Goal: Task Accomplishment & Management: Manage account settings

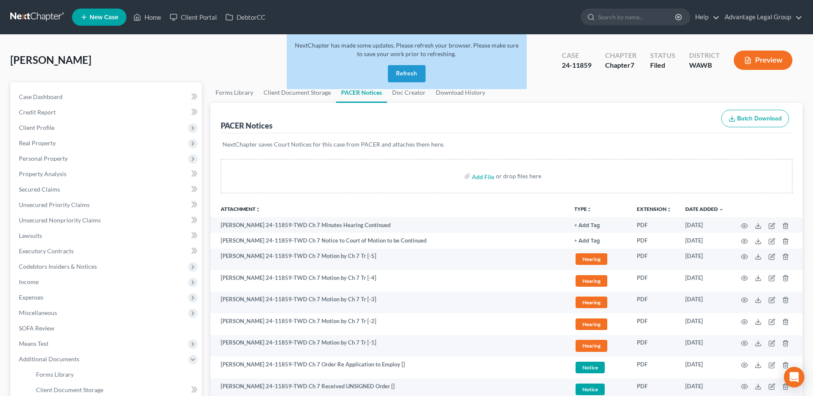
click at [405, 71] on button "Refresh" at bounding box center [407, 73] width 38 height 17
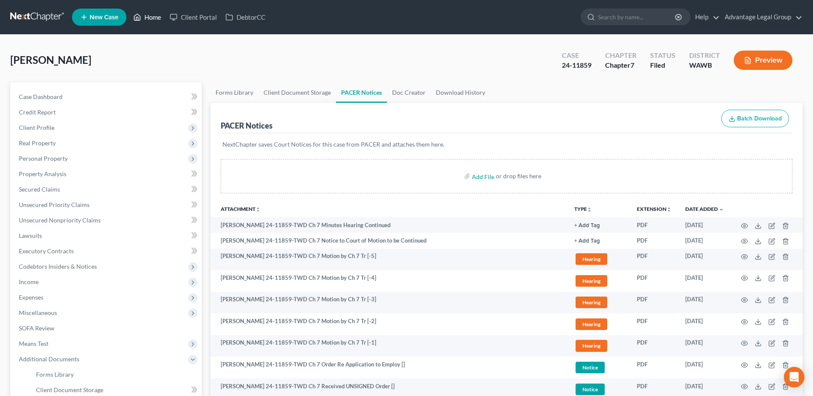
click at [155, 17] on link "Home" at bounding box center [147, 16] width 36 height 15
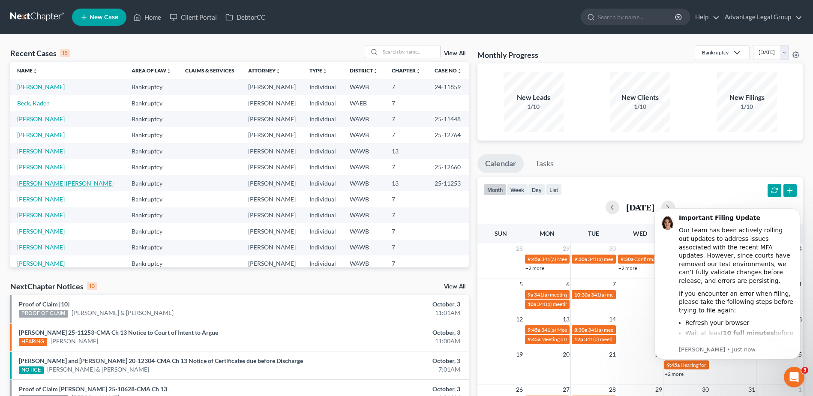
click at [72, 187] on link "[PERSON_NAME] [PERSON_NAME]" at bounding box center [65, 183] width 96 height 7
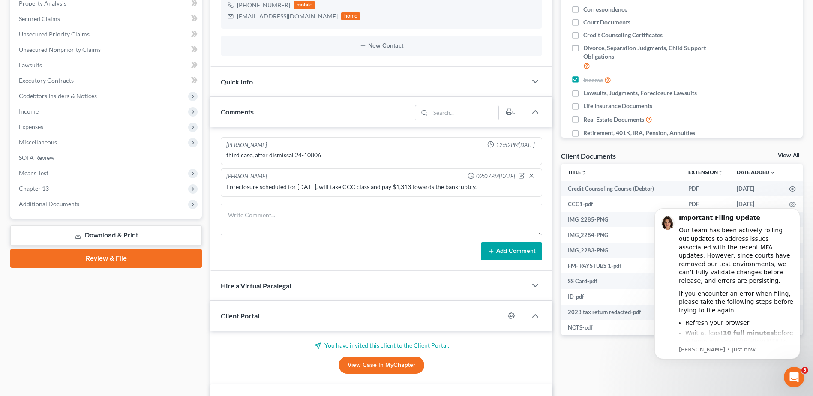
scroll to position [172, 0]
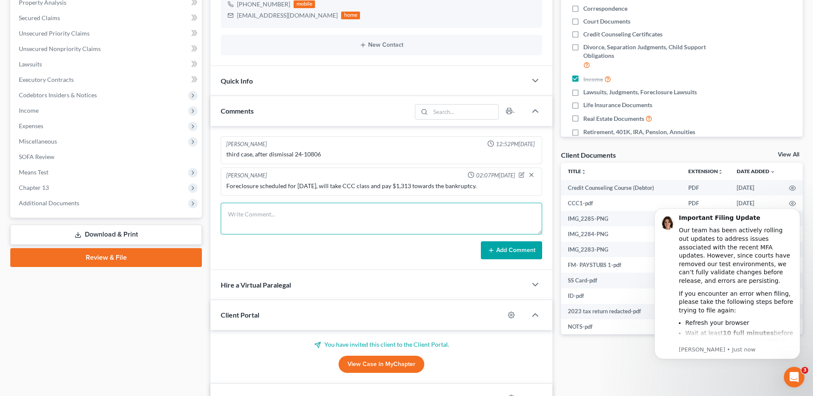
click at [261, 211] on textarea at bounding box center [382, 219] width 322 height 32
paste textarea "Francisco, I did not receive your paystubs that you said you sent me last month…"
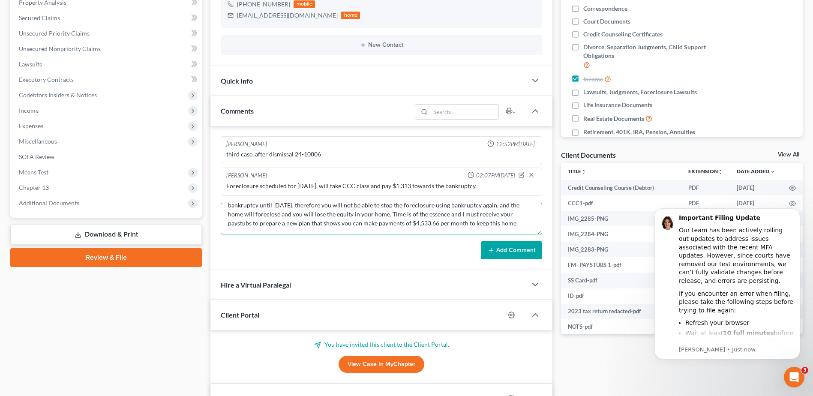
type textarea "Francisco, I did not receive your paystubs that you said you sent me last month…"
click at [502, 249] on button "Add Comment" at bounding box center [511, 250] width 61 height 18
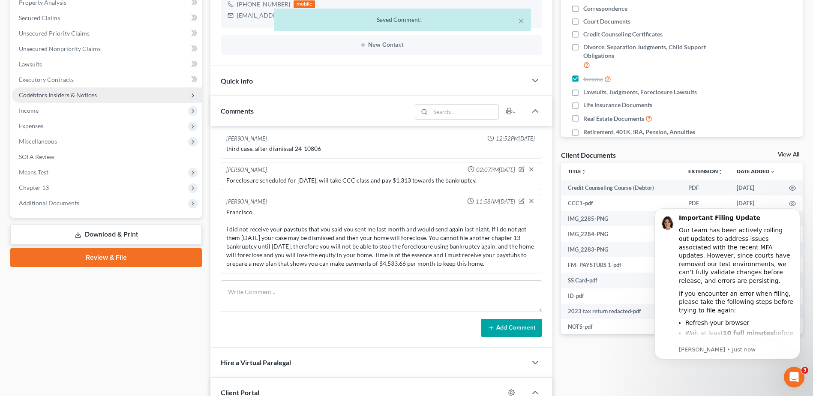
scroll to position [0, 0]
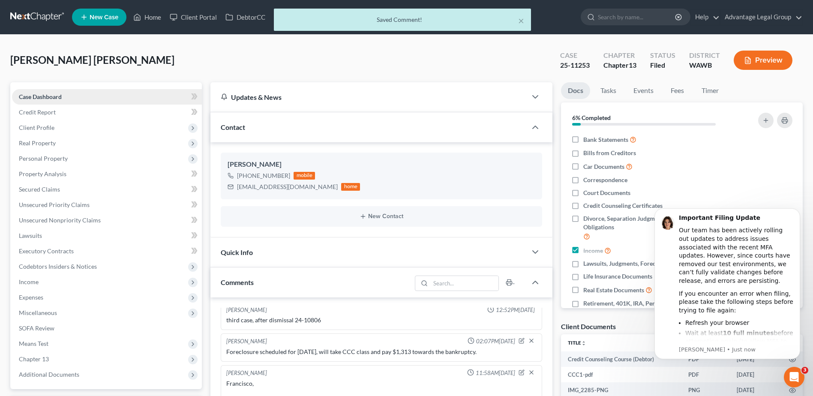
click at [43, 96] on span "Case Dashboard" at bounding box center [40, 96] width 43 height 7
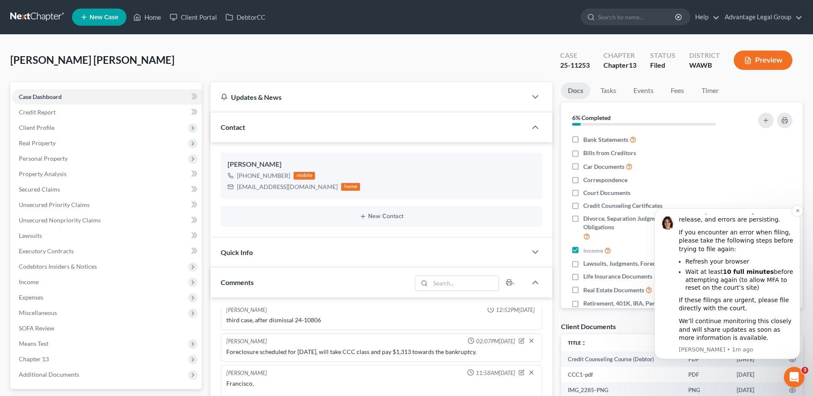
scroll to position [43, 0]
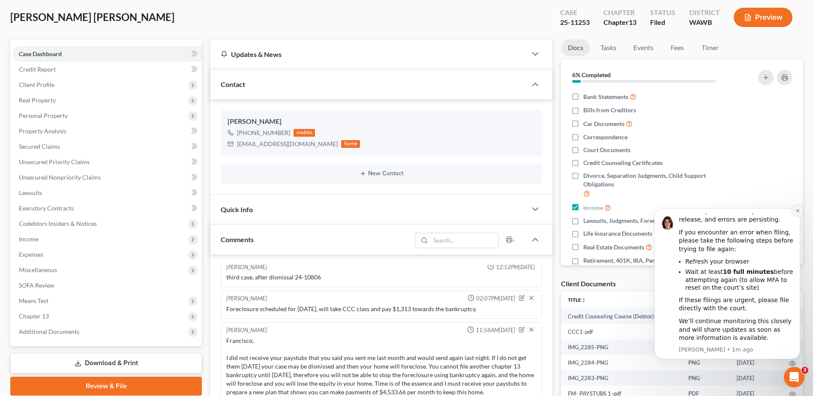
click at [799, 209] on icon "Dismiss notification" at bounding box center [798, 210] width 5 height 5
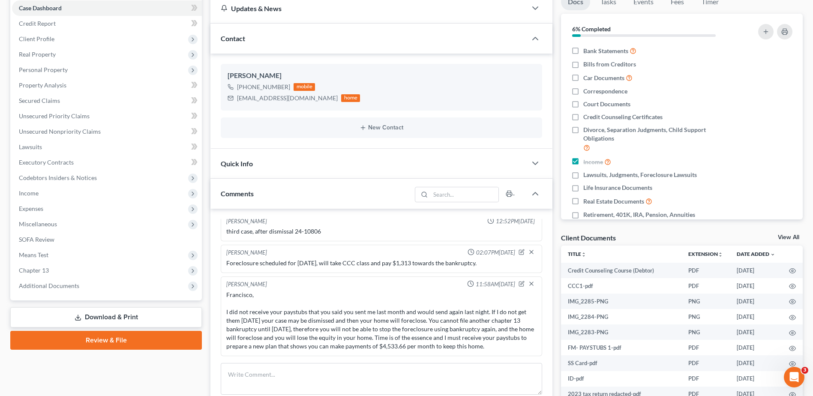
scroll to position [129, 0]
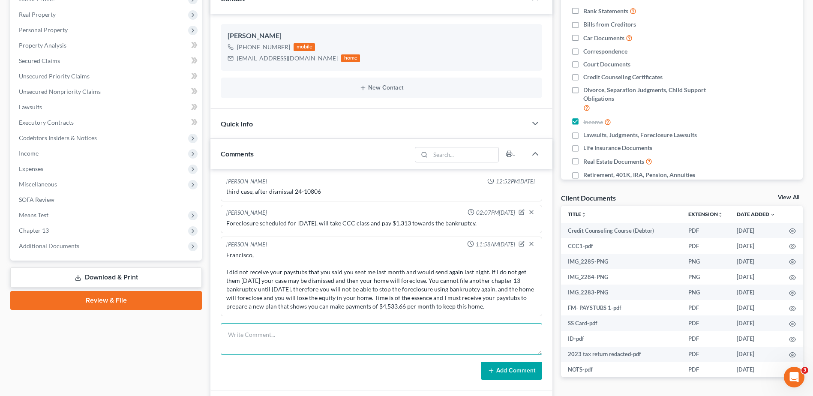
drag, startPoint x: 252, startPoint y: 334, endPoint x: 246, endPoint y: 306, distance: 28.5
click at [251, 334] on textarea at bounding box center [382, 339] width 322 height 32
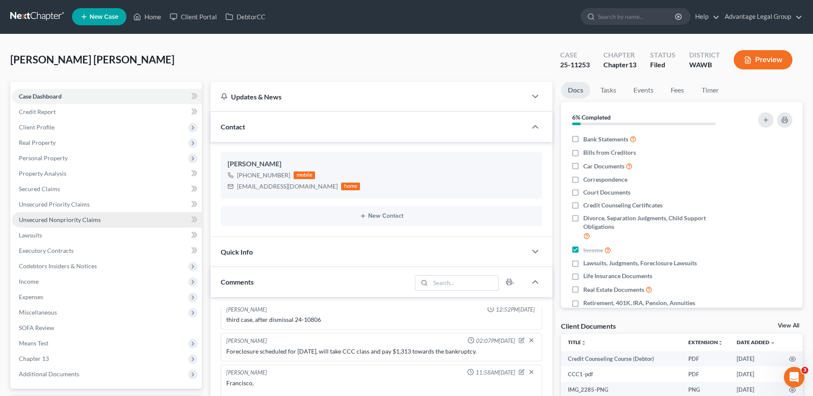
scroll to position [0, 0]
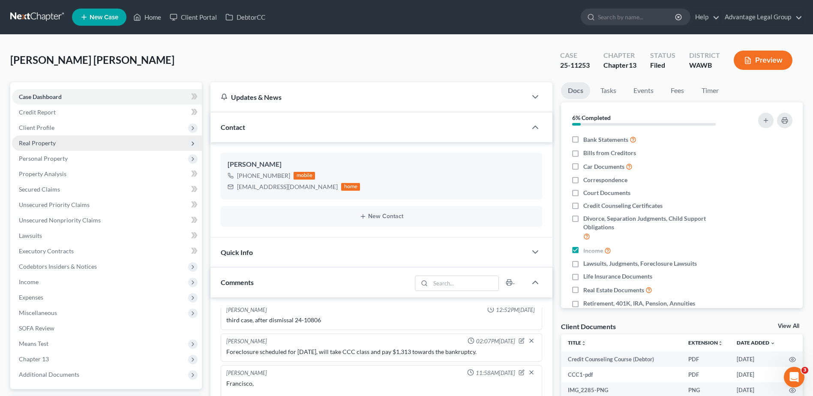
click at [37, 141] on span "Real Property" at bounding box center [37, 142] width 37 height 7
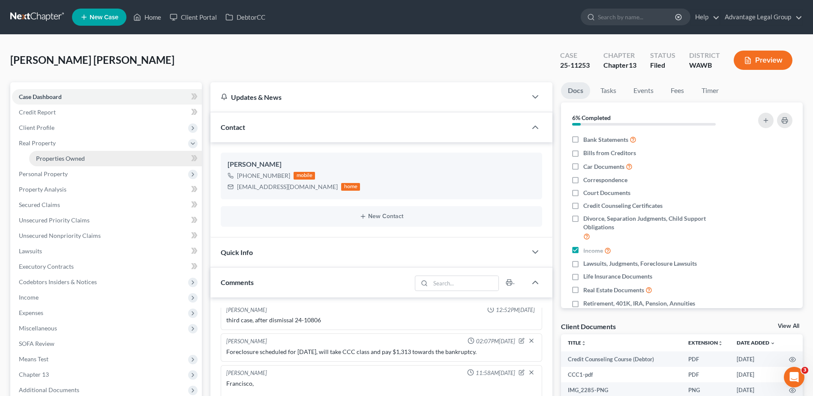
click at [59, 156] on span "Properties Owned" at bounding box center [60, 158] width 49 height 7
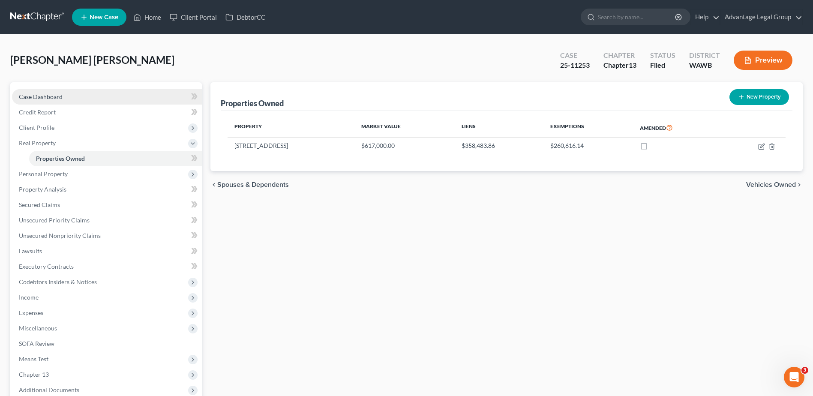
click at [34, 99] on span "Case Dashboard" at bounding box center [41, 96] width 44 height 7
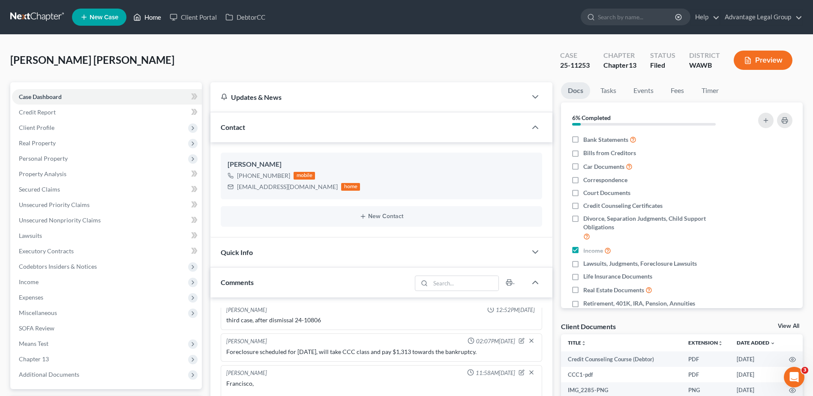
click at [152, 12] on link "Home" at bounding box center [147, 16] width 36 height 15
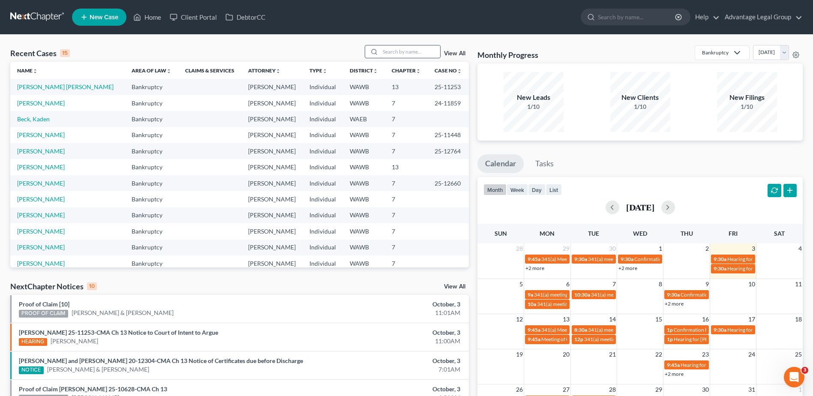
click at [403, 50] on input "search" at bounding box center [410, 51] width 60 height 12
type input "[PERSON_NAME]"
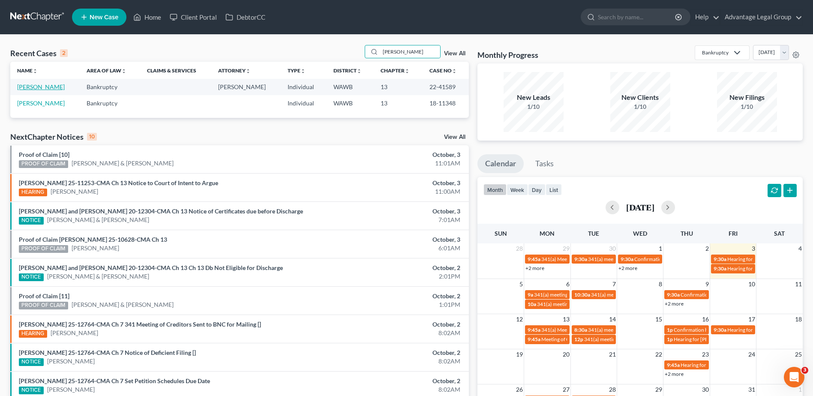
click at [41, 87] on link "[PERSON_NAME]" at bounding box center [41, 86] width 48 height 7
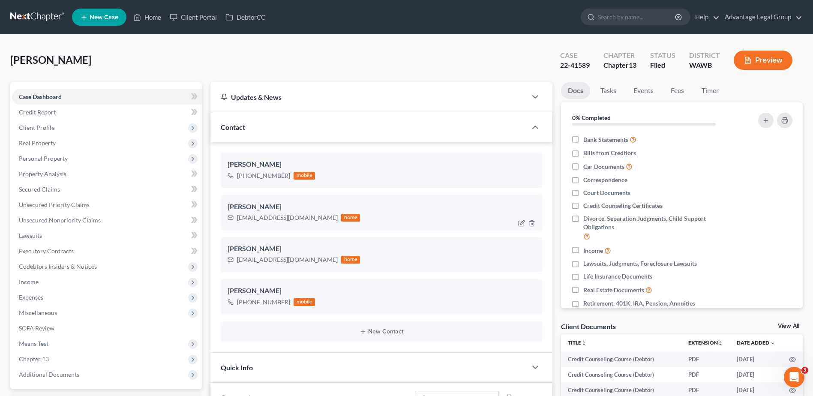
scroll to position [1327, 0]
drag, startPoint x: 238, startPoint y: 219, endPoint x: 301, endPoint y: 220, distance: 63.9
click at [301, 220] on div "[EMAIL_ADDRESS][DOMAIN_NAME] home" at bounding box center [294, 217] width 132 height 11
copy div "[EMAIL_ADDRESS][DOMAIN_NAME]"
click at [636, 90] on link "Events" at bounding box center [644, 90] width 34 height 17
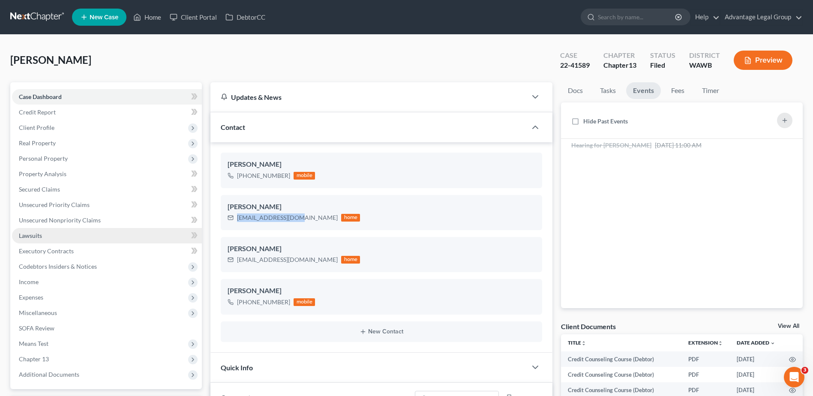
scroll to position [43, 0]
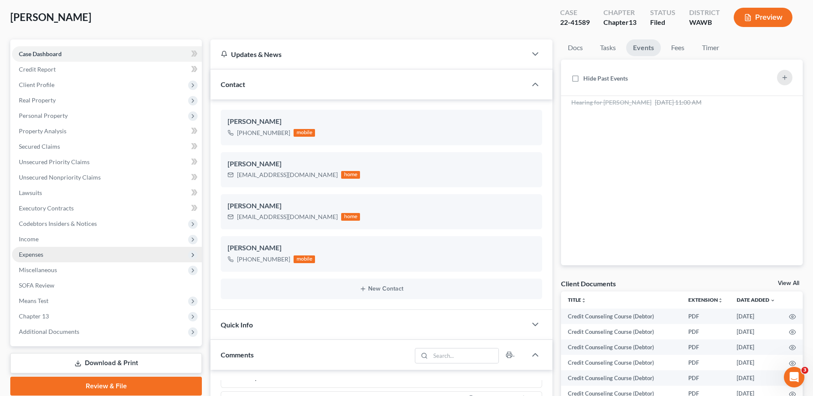
click at [33, 253] on span "Expenses" at bounding box center [31, 254] width 24 height 7
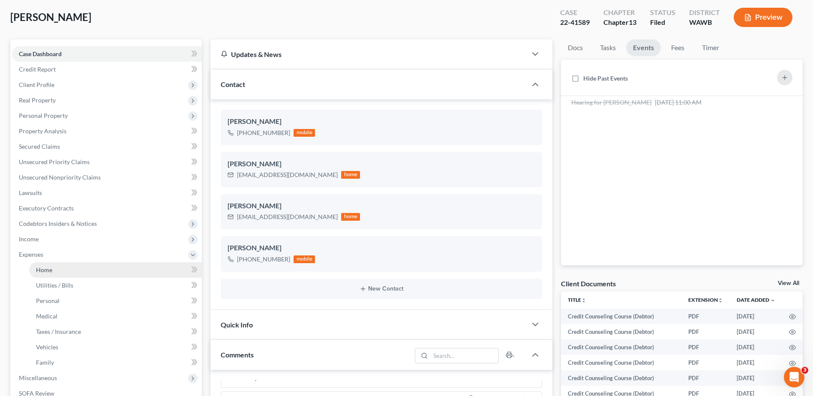
click at [43, 272] on span "Home" at bounding box center [44, 269] width 16 height 7
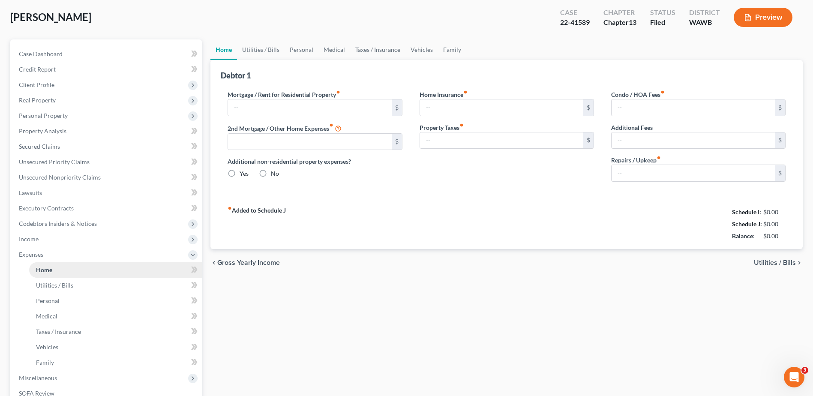
scroll to position [8, 0]
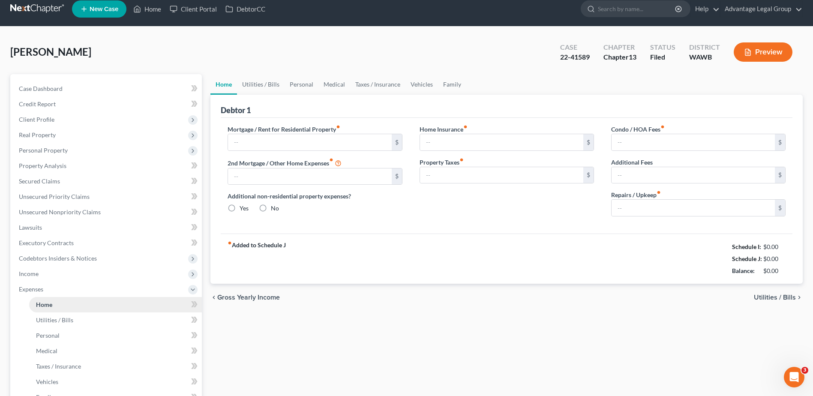
type input "2,960.00"
type input "0.00"
radio input "true"
type input "0.00"
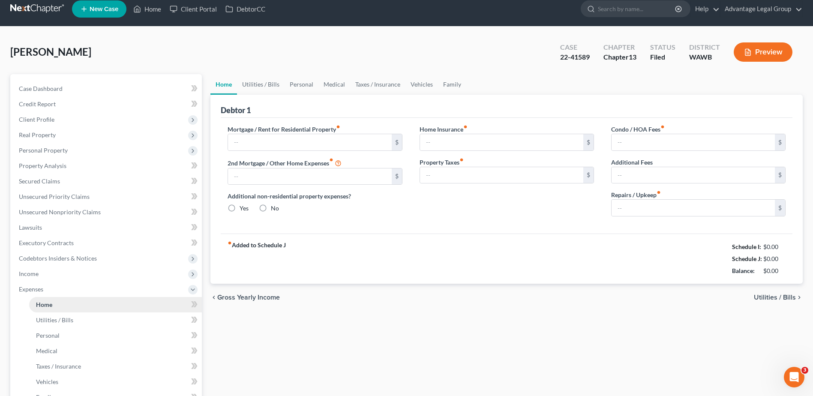
type input "0.00"
type input "220.00"
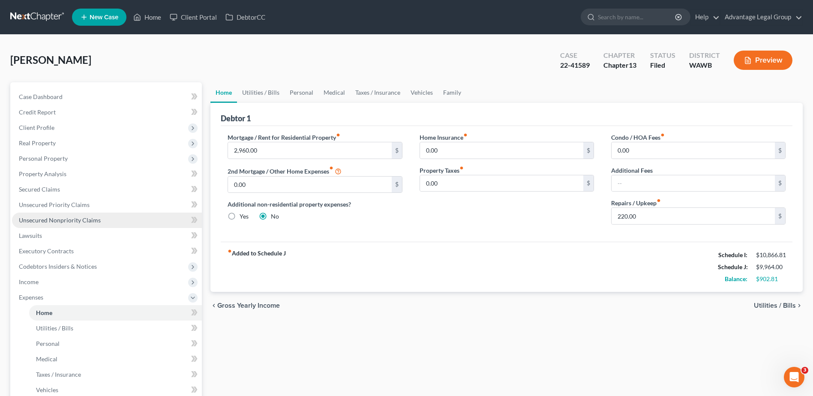
scroll to position [43, 0]
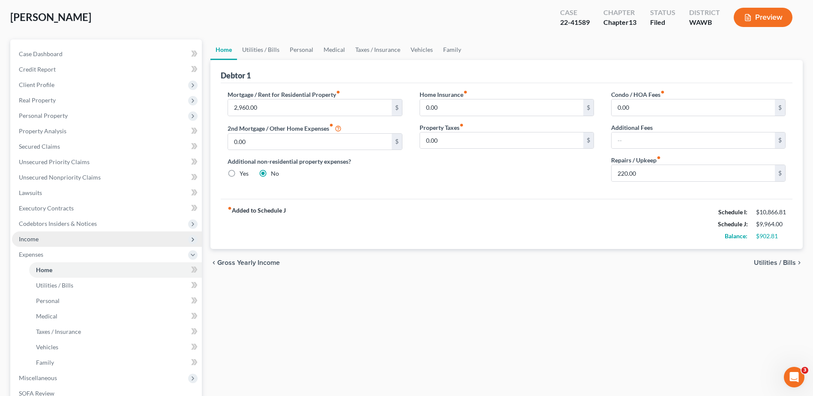
click at [30, 239] on span "Income" at bounding box center [29, 238] width 20 height 7
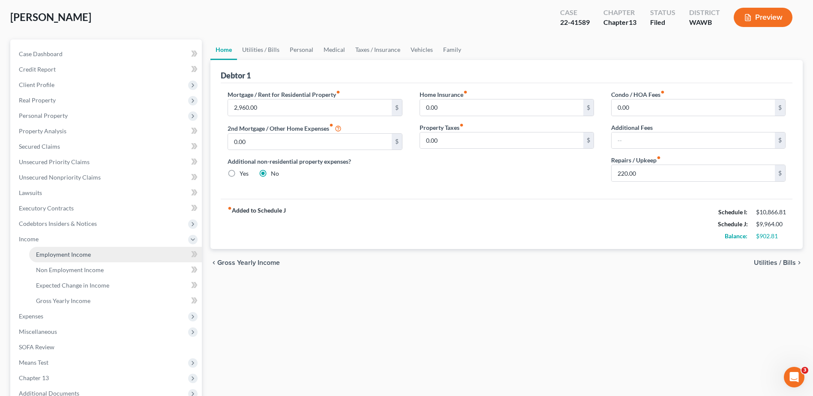
click at [60, 254] on span "Employment Income" at bounding box center [63, 254] width 55 height 7
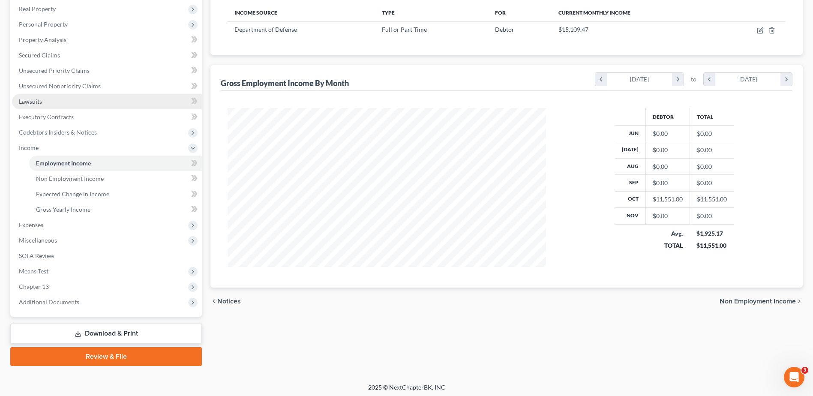
scroll to position [137, 0]
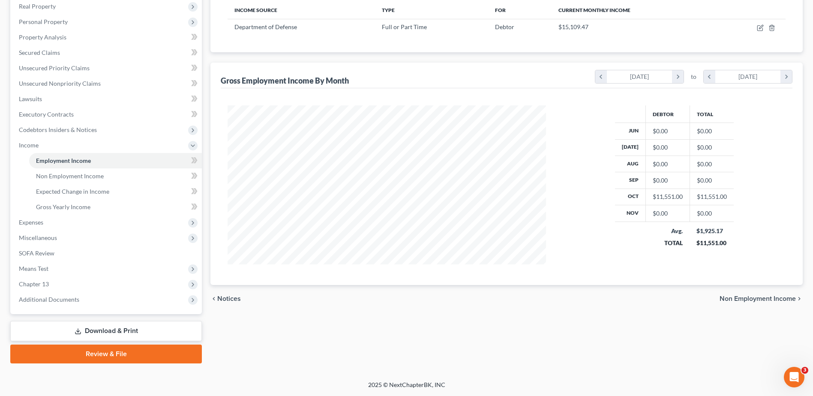
click at [104, 326] on link "Download & Print" at bounding box center [106, 331] width 192 height 20
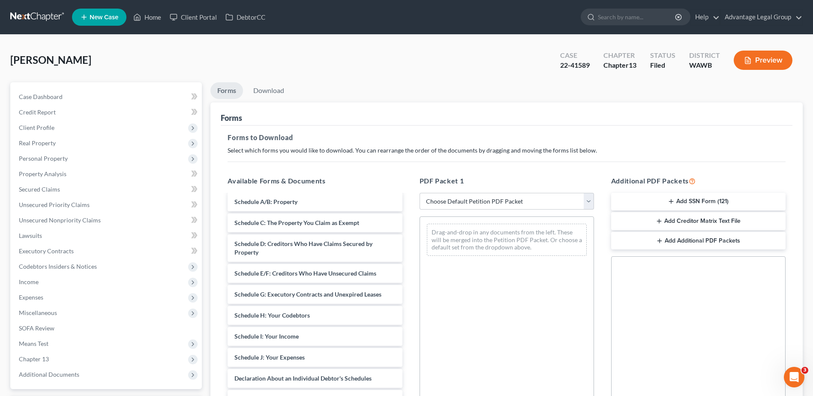
scroll to position [600, 0]
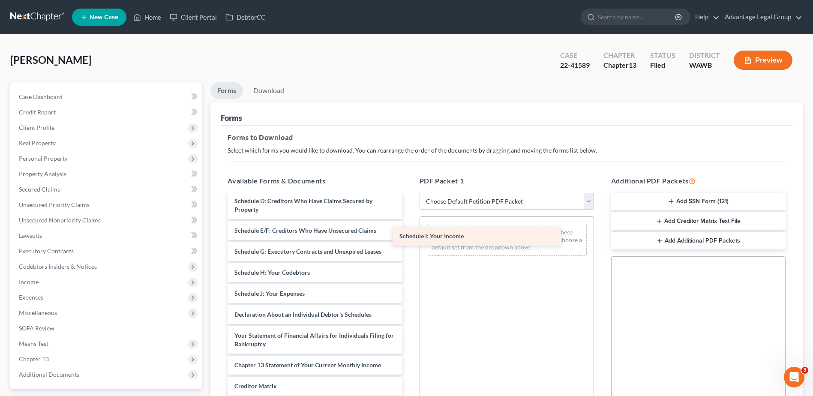
drag, startPoint x: 295, startPoint y: 292, endPoint x: 464, endPoint y: 234, distance: 178.5
click at [409, 234] on div "Schedule I: Your Income Credit Counseling Course (Debtor) Credit Counseling Cou…" at bounding box center [315, 31] width 188 height 873
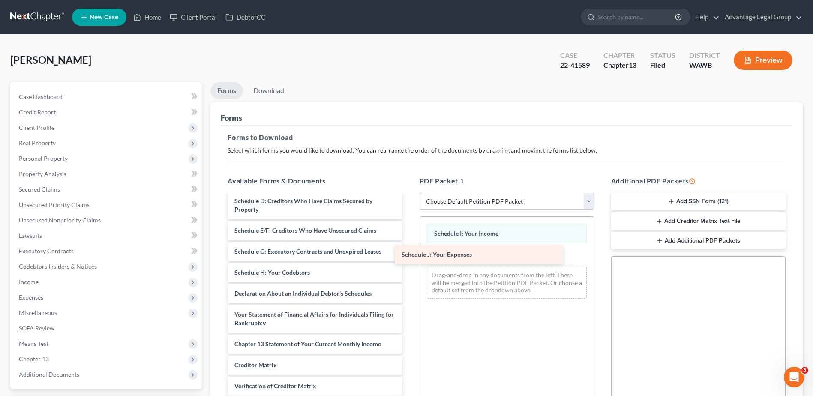
drag, startPoint x: 301, startPoint y: 296, endPoint x: 468, endPoint y: 257, distance: 171.7
click at [409, 257] on div "Schedule J: Your Expenses Credit Counseling Course (Debtor) Credit Counseling C…" at bounding box center [315, 21] width 188 height 852
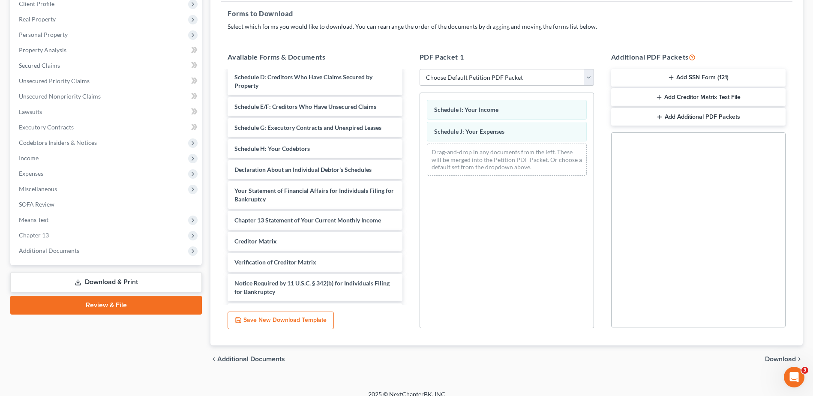
scroll to position [133, 0]
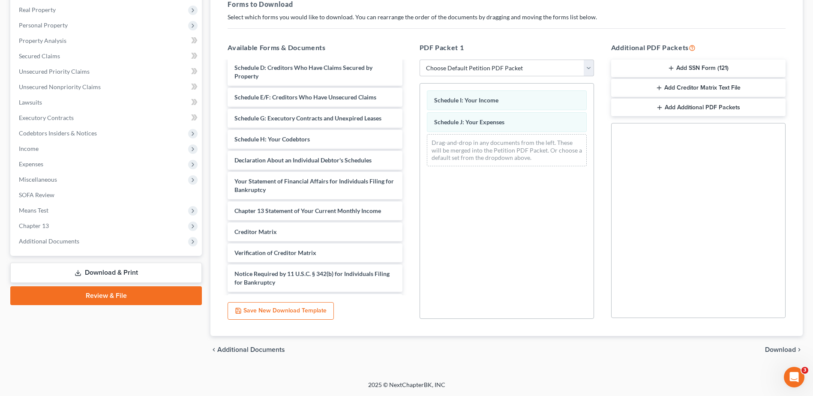
click at [778, 348] on span "Download" at bounding box center [780, 349] width 31 height 7
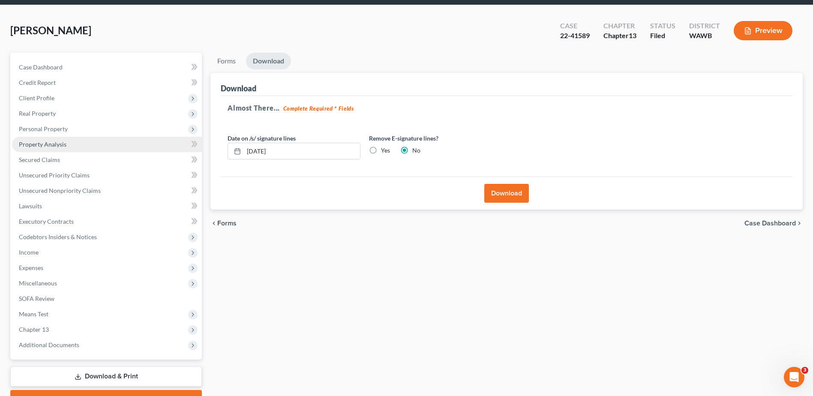
scroll to position [0, 0]
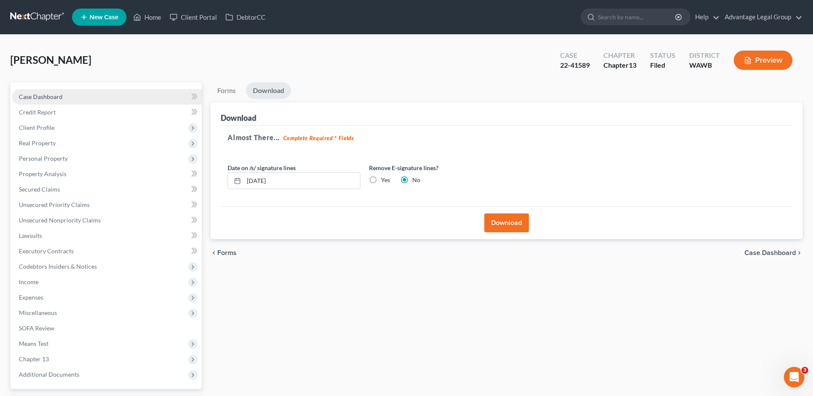
click at [30, 93] on span "Case Dashboard" at bounding box center [41, 96] width 44 height 7
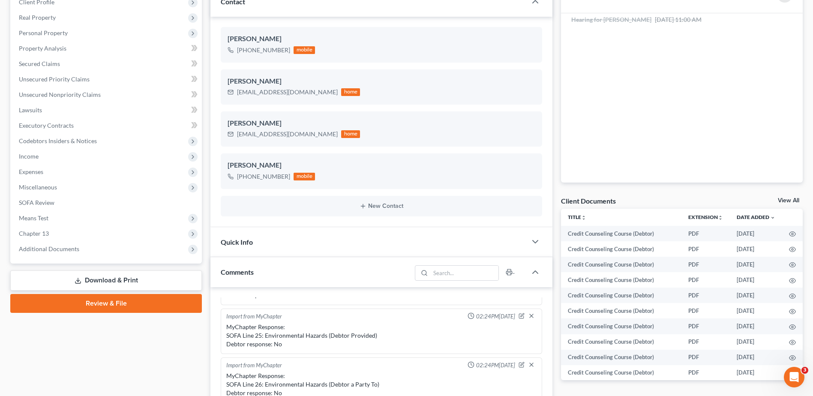
scroll to position [129, 0]
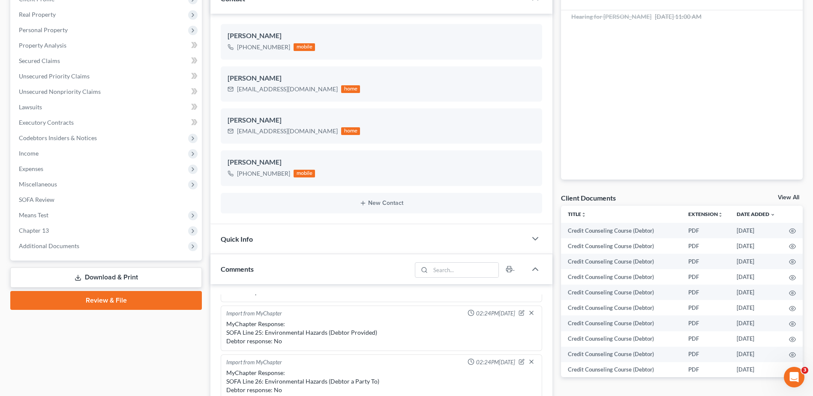
click at [93, 274] on link "Download & Print" at bounding box center [106, 278] width 192 height 20
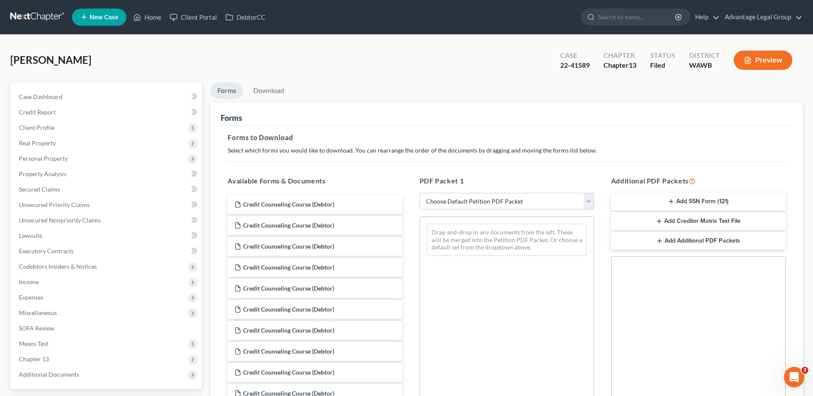
click at [589, 204] on select "Choose Default Petition PDF Packet Complete Bankruptcy Petition (all forms and …" at bounding box center [507, 201] width 175 height 17
select select "2"
click at [420, 193] on select "Choose Default Petition PDF Packet Complete Bankruptcy Petition (all forms and …" at bounding box center [507, 201] width 175 height 17
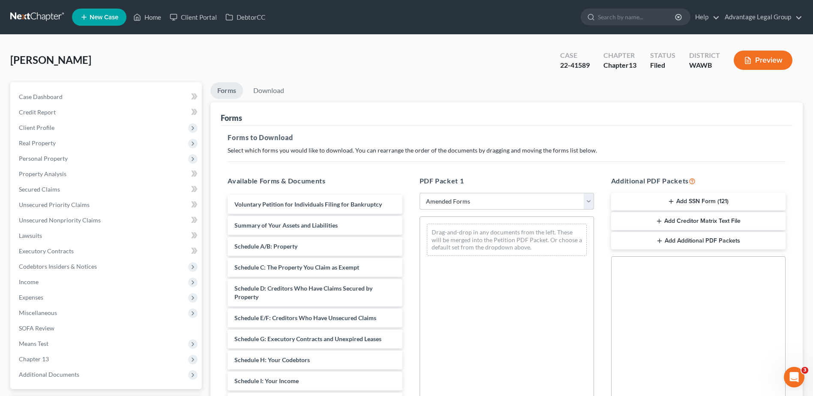
scroll to position [43, 0]
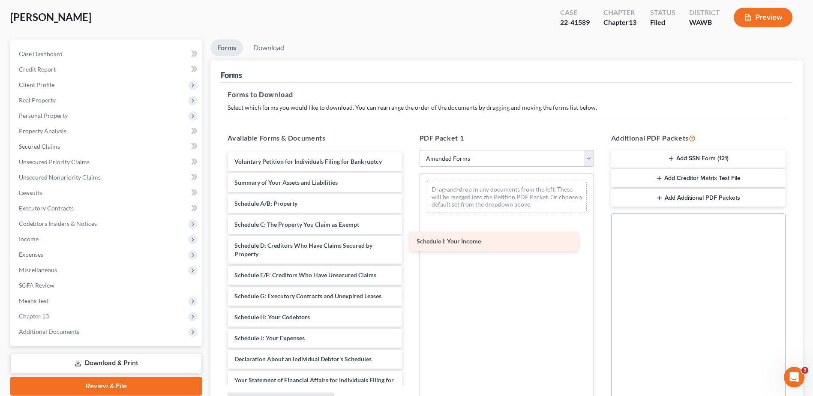
drag, startPoint x: 282, startPoint y: 338, endPoint x: 472, endPoint y: 227, distance: 219.7
click at [409, 229] on div "Schedule I: Your Income Voluntary Petition for Individuals Filing for Bankruptc…" at bounding box center [315, 332] width 188 height 360
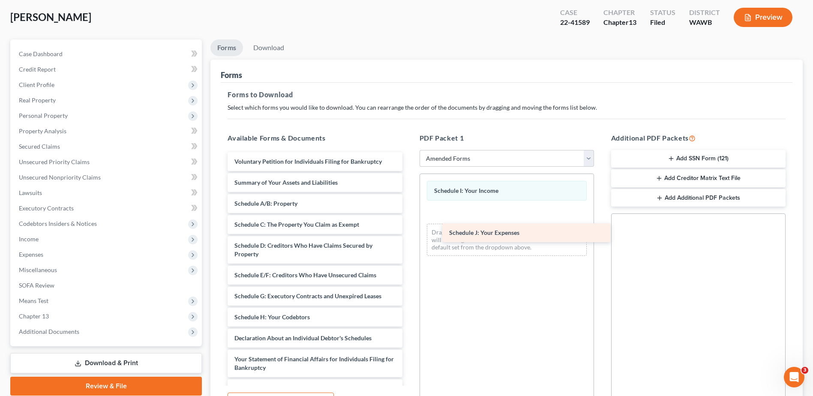
drag, startPoint x: 276, startPoint y: 337, endPoint x: 487, endPoint y: 228, distance: 238.2
click at [409, 231] on div "Schedule J: Your Expenses Voluntary Petition for Individuals Filing for Bankrup…" at bounding box center [315, 321] width 188 height 339
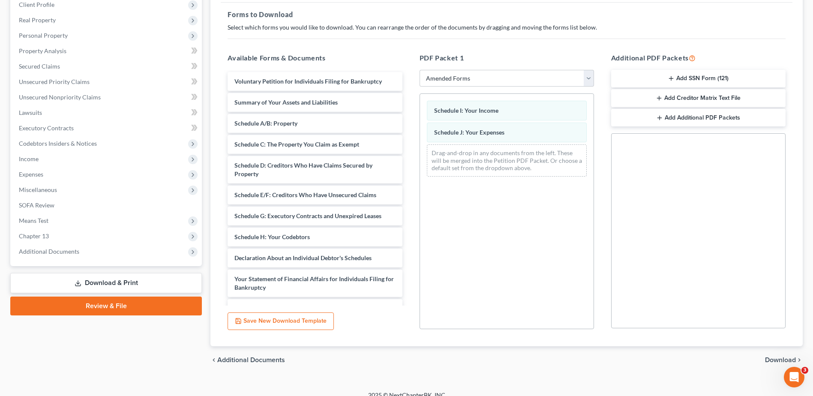
scroll to position [133, 0]
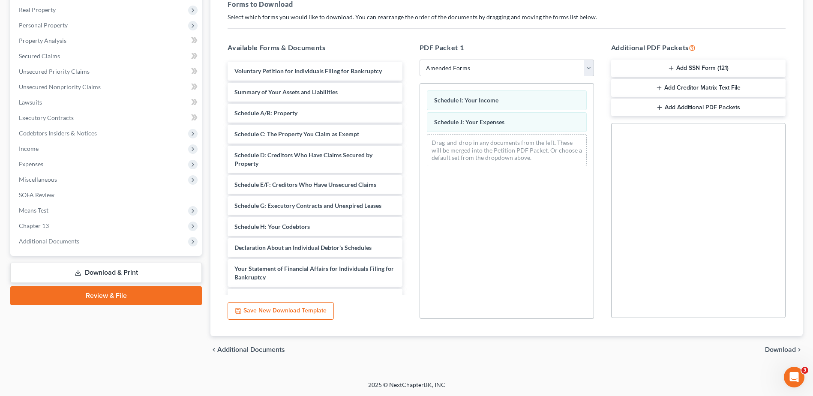
click at [777, 349] on span "Download" at bounding box center [780, 349] width 31 height 7
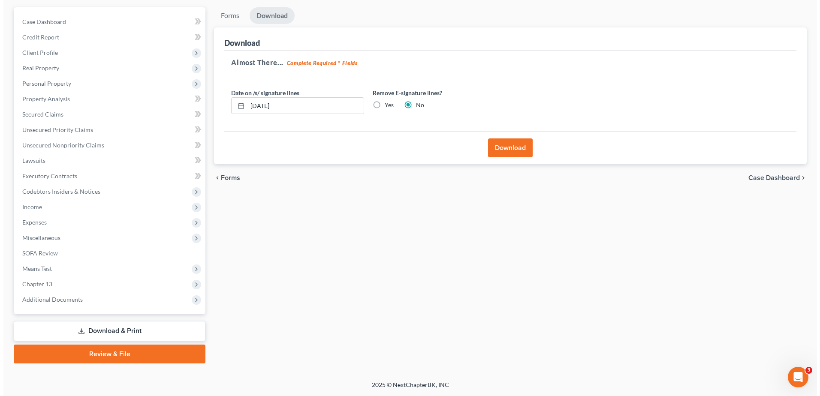
scroll to position [75, 0]
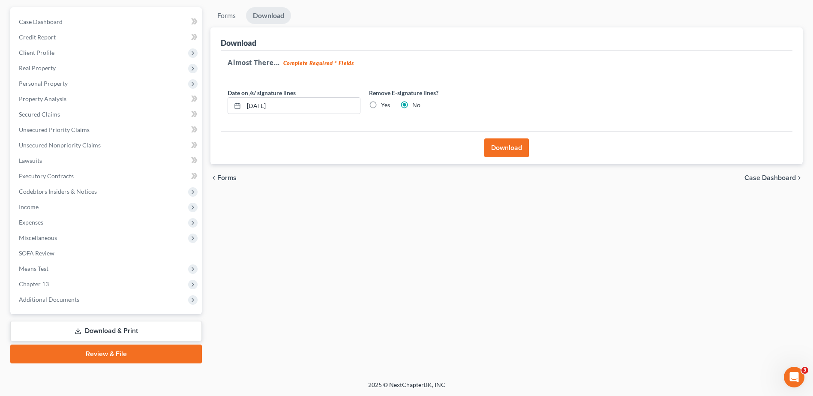
click at [507, 153] on button "Download" at bounding box center [507, 147] width 45 height 19
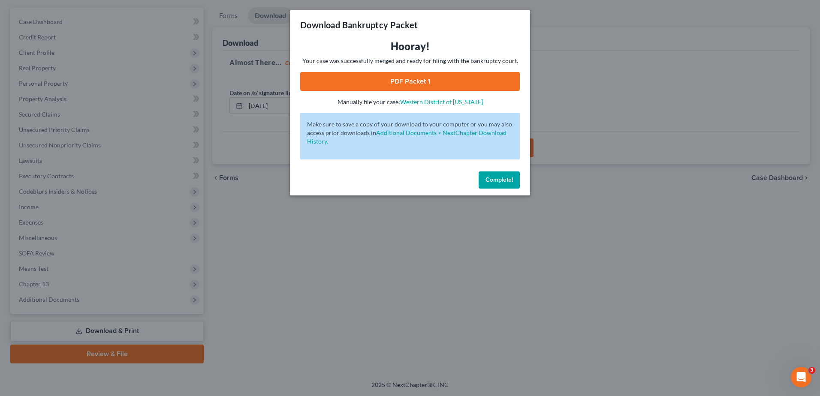
click at [414, 78] on link "PDF Packet 1" at bounding box center [410, 81] width 220 height 19
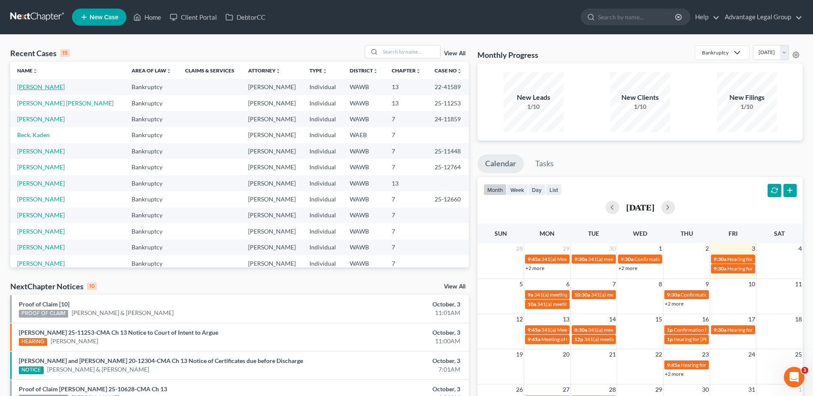
click at [30, 87] on link "[PERSON_NAME]" at bounding box center [41, 86] width 48 height 7
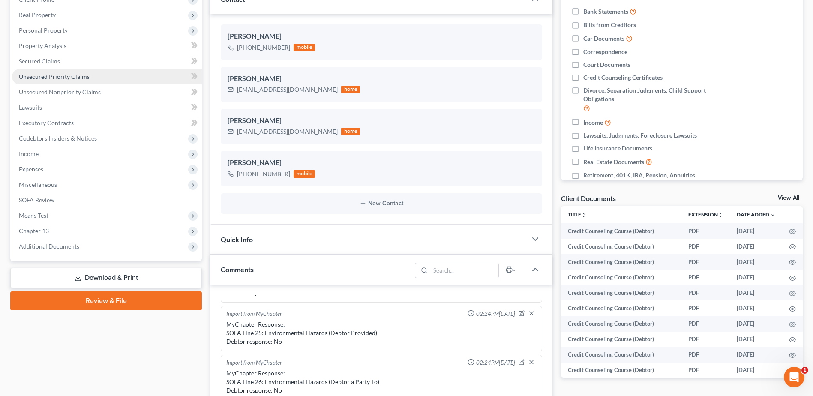
scroll to position [129, 0]
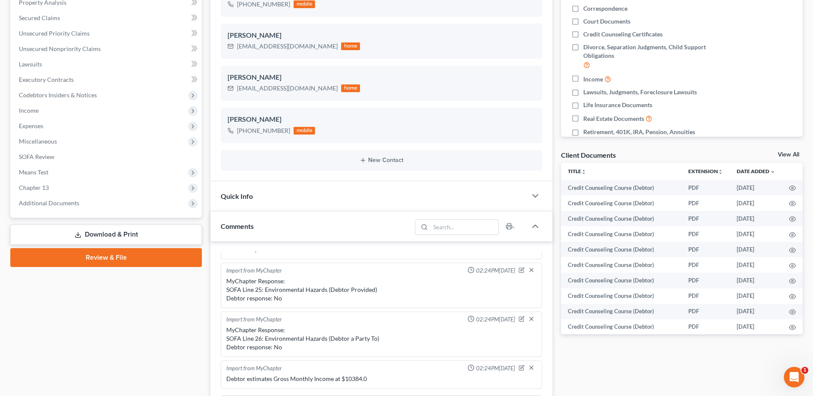
click at [117, 233] on link "Download & Print" at bounding box center [106, 235] width 192 height 20
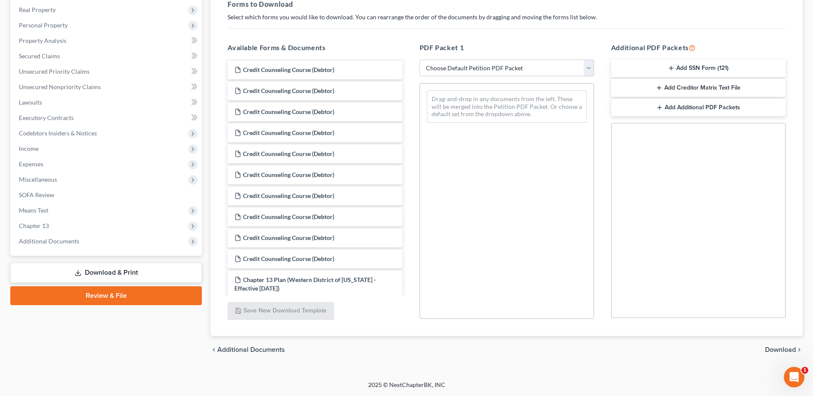
scroll to position [43, 0]
click at [591, 66] on select "Choose Default Petition PDF Packet Complete Bankruptcy Petition (all forms and …" at bounding box center [507, 68] width 175 height 17
select select "2"
click at [420, 60] on select "Choose Default Petition PDF Packet Complete Bankruptcy Petition (all forms and …" at bounding box center [507, 68] width 175 height 17
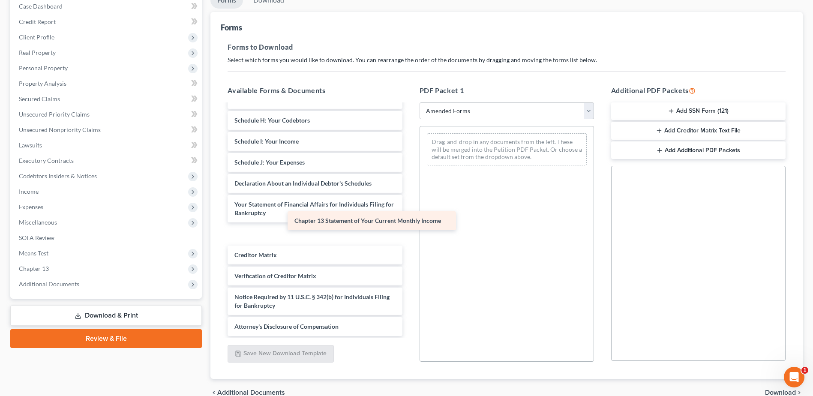
scroll to position [128, 0]
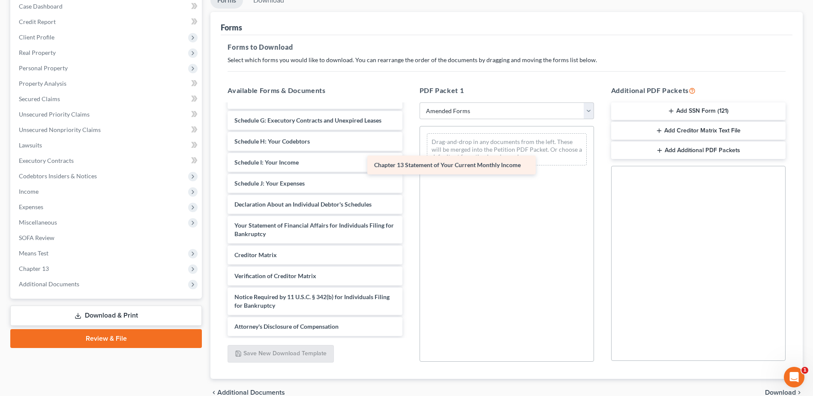
drag, startPoint x: 313, startPoint y: 235, endPoint x: 472, endPoint y: 159, distance: 176.3
click at [409, 159] on div "Chapter 13 Statement of Your Current Monthly Income Voluntary Petition for Indi…" at bounding box center [315, 156] width 188 height 360
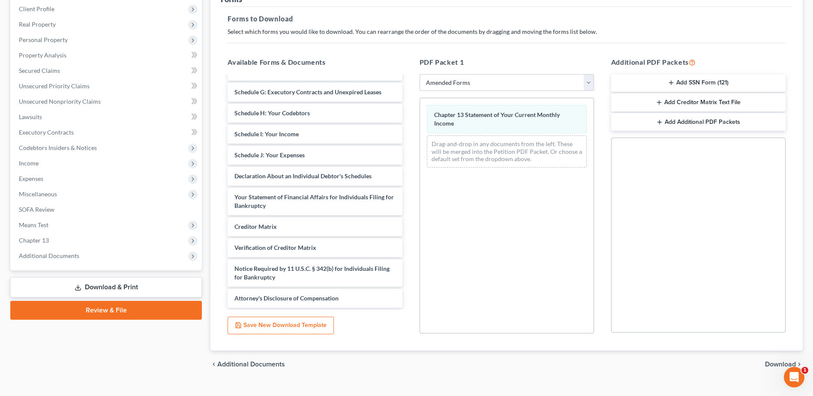
scroll to position [133, 0]
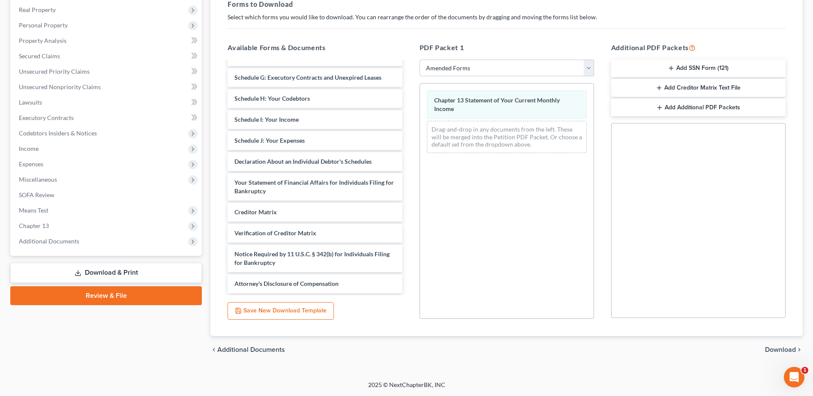
click at [780, 349] on span "Download" at bounding box center [780, 349] width 31 height 7
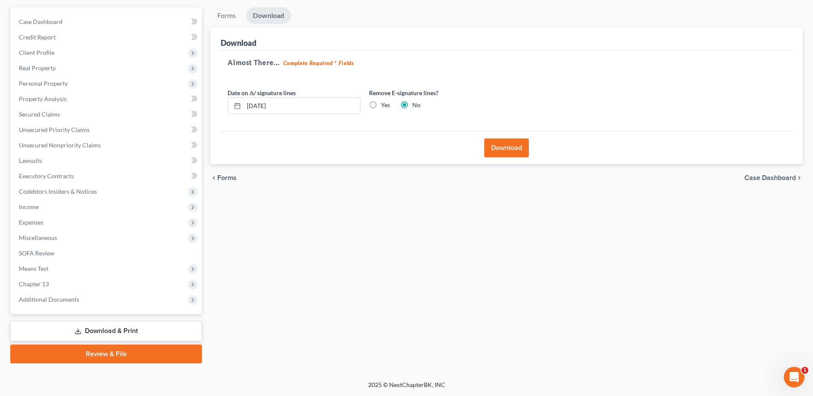
scroll to position [75, 0]
click at [506, 148] on button "Download" at bounding box center [507, 147] width 45 height 19
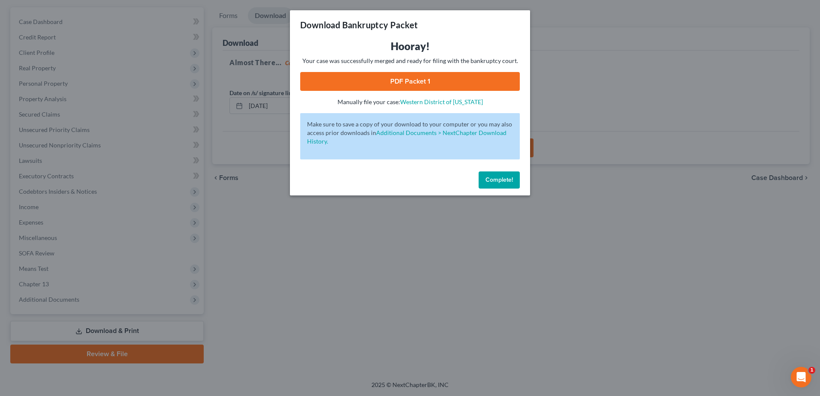
click at [406, 83] on link "PDF Packet 1" at bounding box center [410, 81] width 220 height 19
drag, startPoint x: 501, startPoint y: 178, endPoint x: 493, endPoint y: 181, distance: 9.0
click at [501, 178] on span "Complete!" at bounding box center [498, 179] width 27 height 7
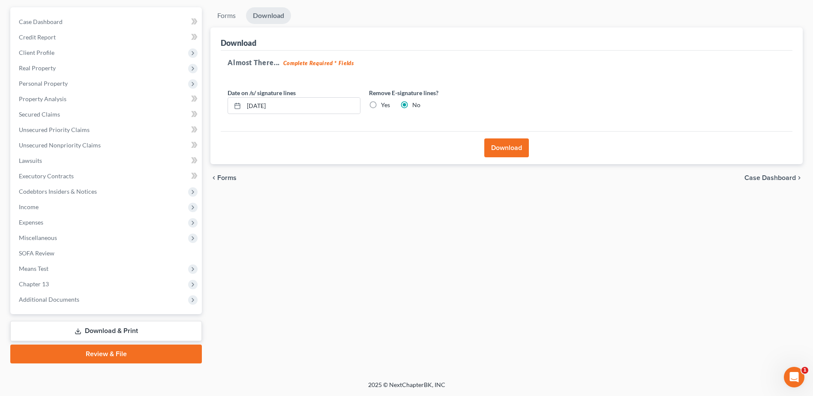
click at [107, 333] on link "Download & Print" at bounding box center [106, 331] width 192 height 20
click at [108, 326] on link "Download & Print" at bounding box center [106, 331] width 192 height 20
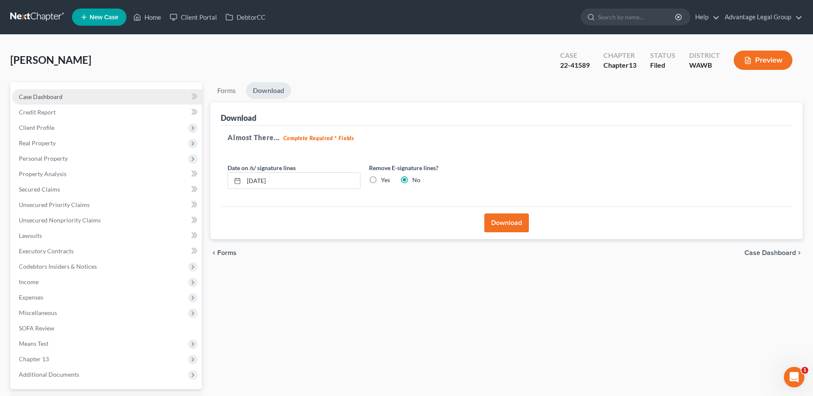
click at [53, 94] on span "Case Dashboard" at bounding box center [41, 96] width 44 height 7
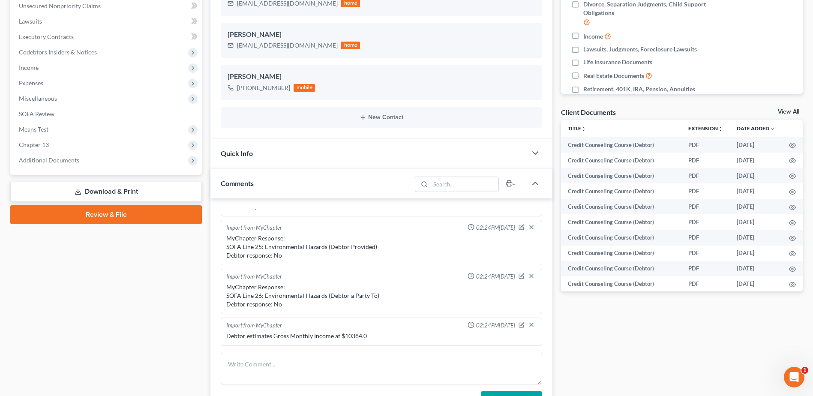
scroll to position [1327, 0]
click at [111, 197] on link "Download & Print" at bounding box center [106, 192] width 192 height 20
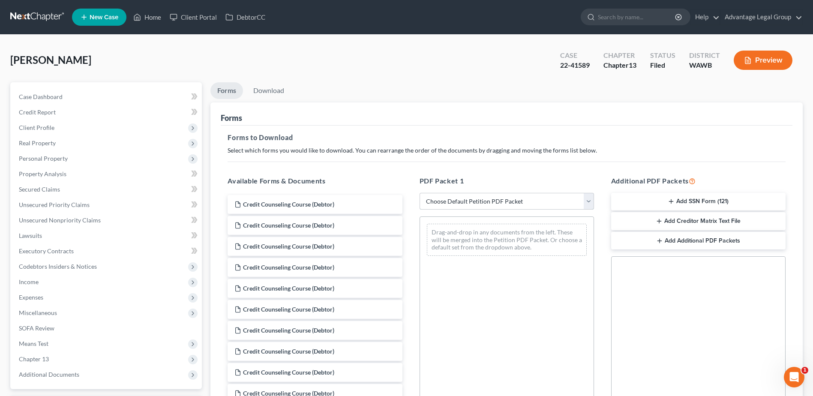
click at [589, 203] on select "Choose Default Petition PDF Packet Complete Bankruptcy Petition (all forms and …" at bounding box center [507, 201] width 175 height 17
select select "2"
click at [420, 193] on select "Choose Default Petition PDF Packet Complete Bankruptcy Petition (all forms and …" at bounding box center [507, 201] width 175 height 17
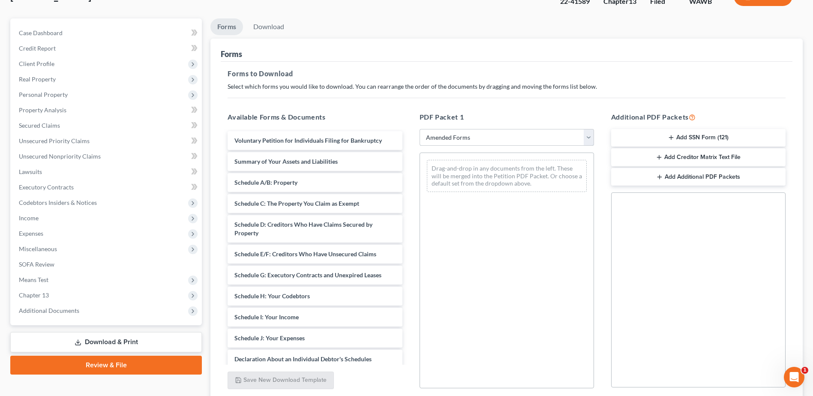
scroll to position [43, 0]
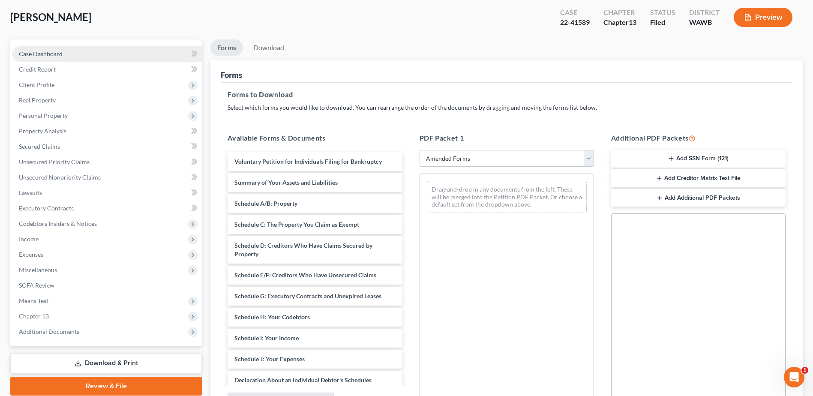
click at [36, 52] on span "Case Dashboard" at bounding box center [41, 53] width 44 height 7
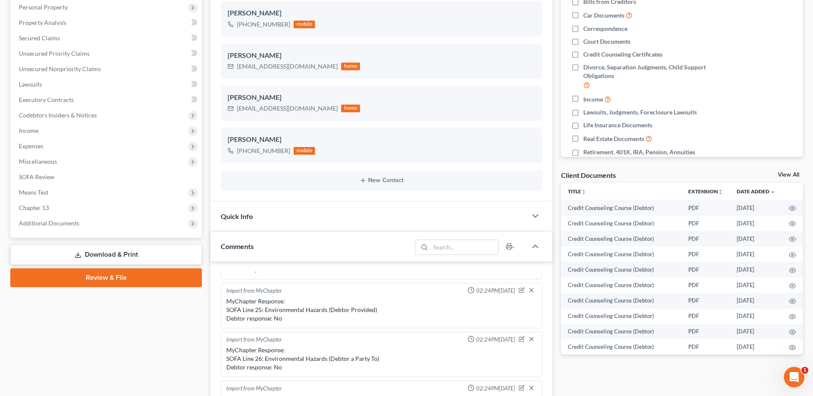
scroll to position [172, 0]
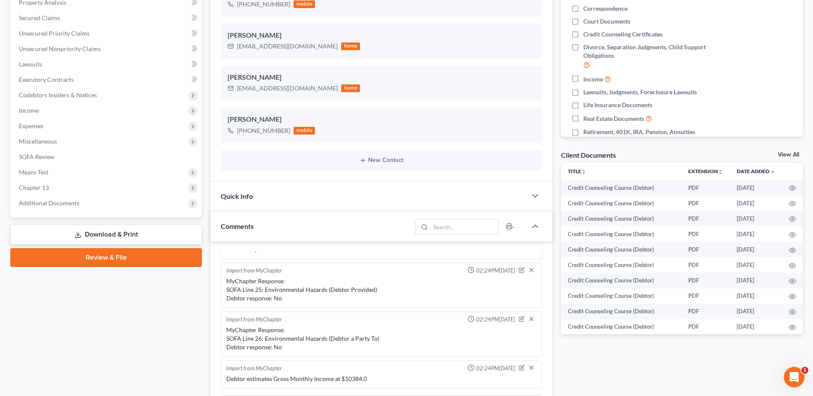
click at [112, 233] on link "Download & Print" at bounding box center [106, 235] width 192 height 20
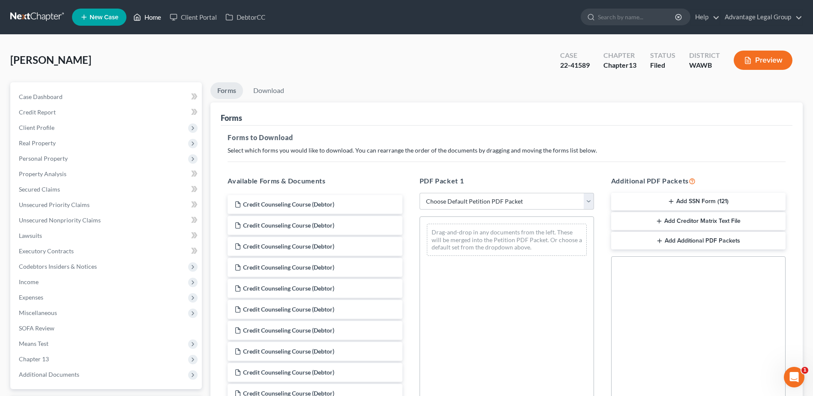
click at [150, 17] on link "Home" at bounding box center [147, 16] width 36 height 15
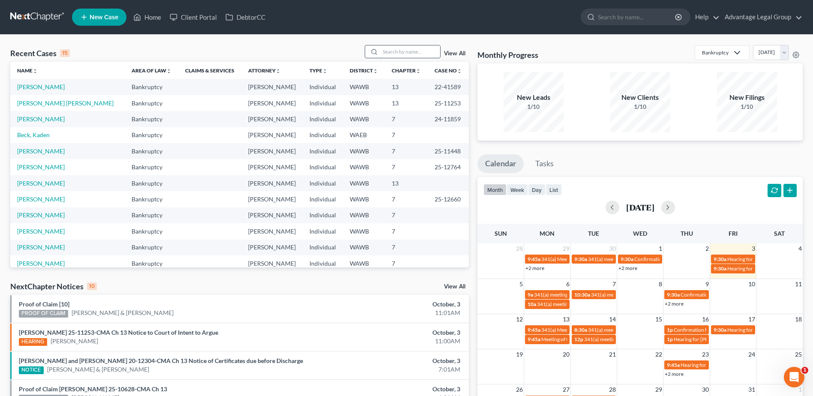
click at [387, 50] on input "search" at bounding box center [410, 51] width 60 height 12
type input "kim"
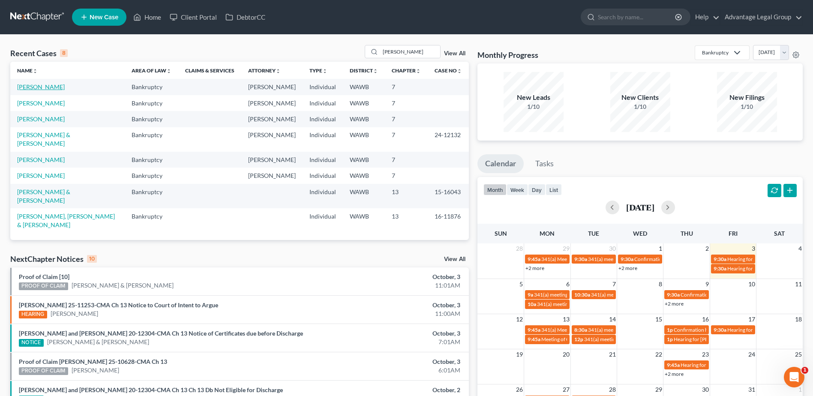
click at [28, 87] on link "Kim, Hyon" at bounding box center [41, 86] width 48 height 7
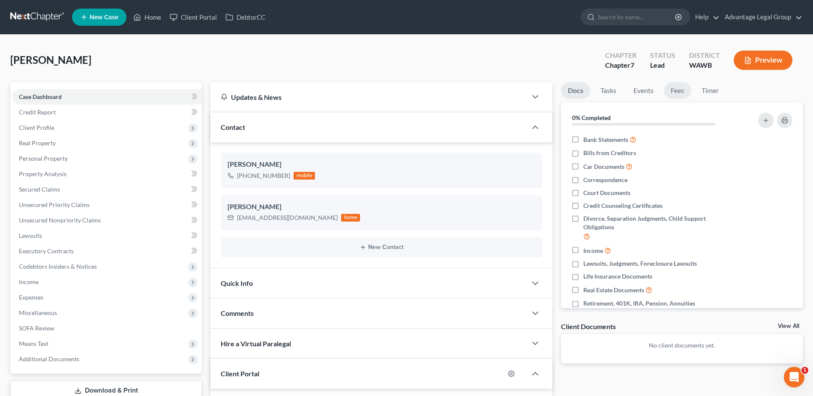
click at [677, 90] on link "Fees" at bounding box center [677, 90] width 27 height 17
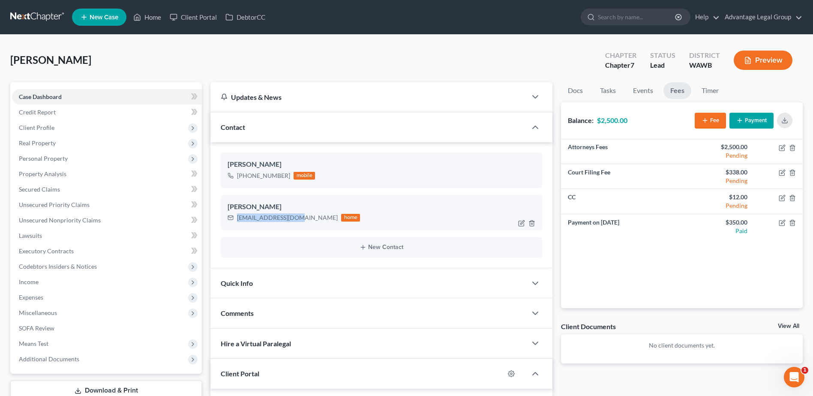
drag, startPoint x: 236, startPoint y: 220, endPoint x: 300, endPoint y: 228, distance: 64.5
click at [299, 222] on div "kimhyon57@gmail.com home" at bounding box center [294, 217] width 132 height 11
copy div "kimhyon57@gmail.com"
click at [36, 114] on span "Credit Report" at bounding box center [37, 111] width 37 height 7
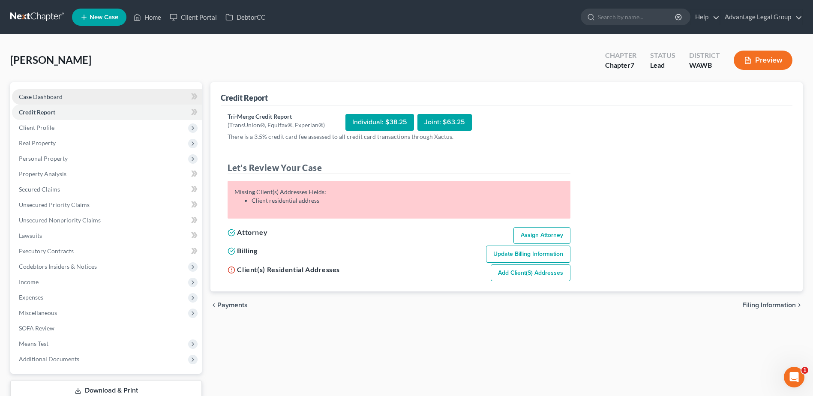
click at [39, 96] on span "Case Dashboard" at bounding box center [41, 96] width 44 height 7
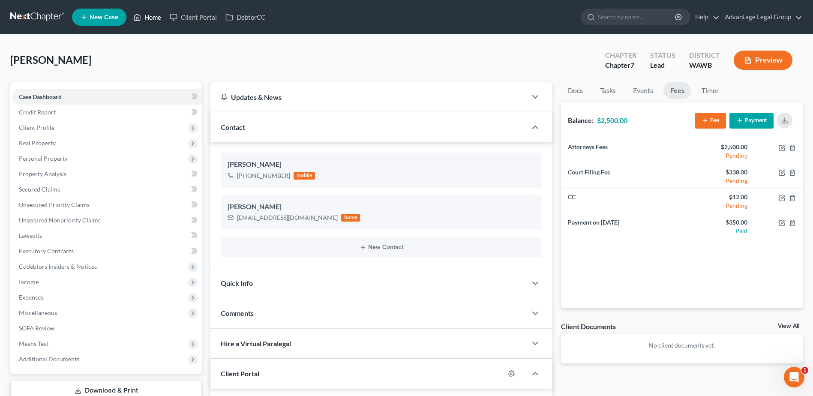
click at [149, 17] on link "Home" at bounding box center [147, 16] width 36 height 15
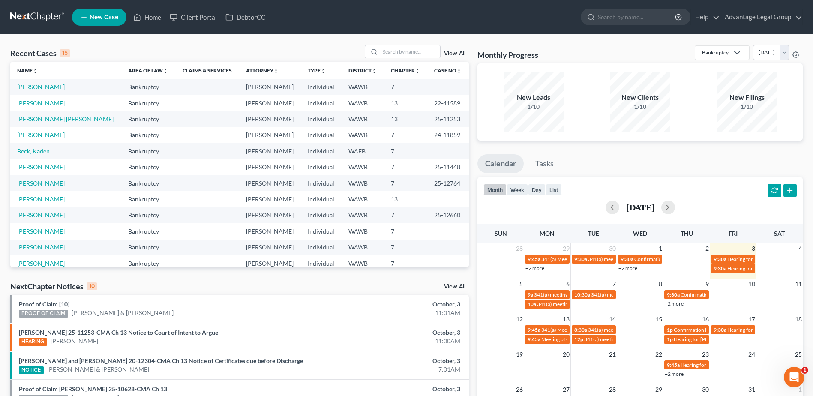
click at [32, 100] on link "[PERSON_NAME]" at bounding box center [41, 102] width 48 height 7
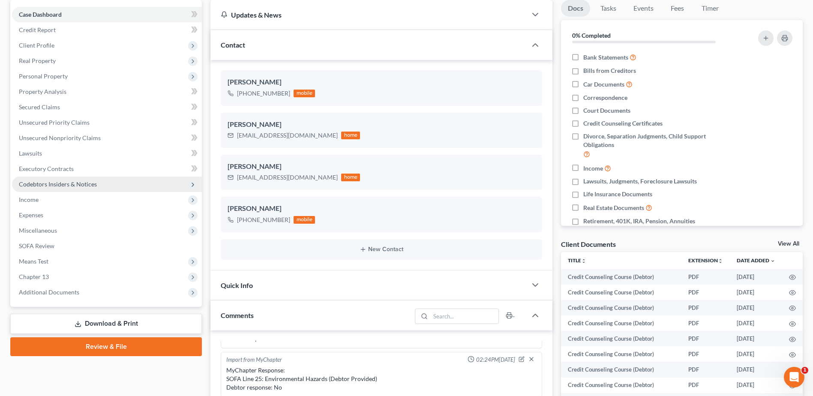
scroll to position [86, 0]
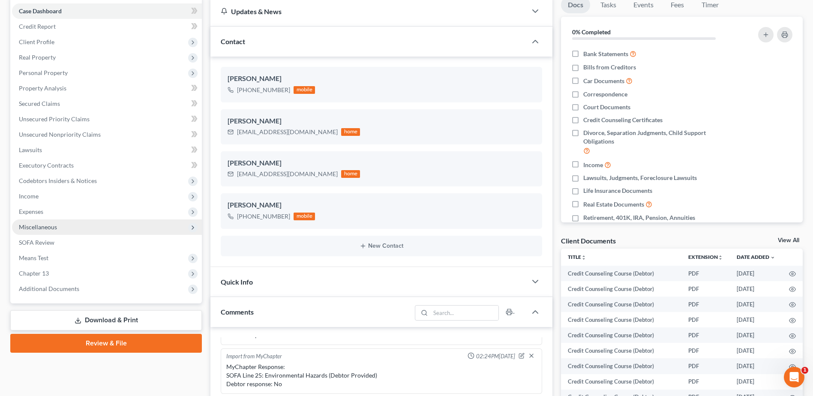
click at [38, 227] on span "Miscellaneous" at bounding box center [38, 226] width 38 height 7
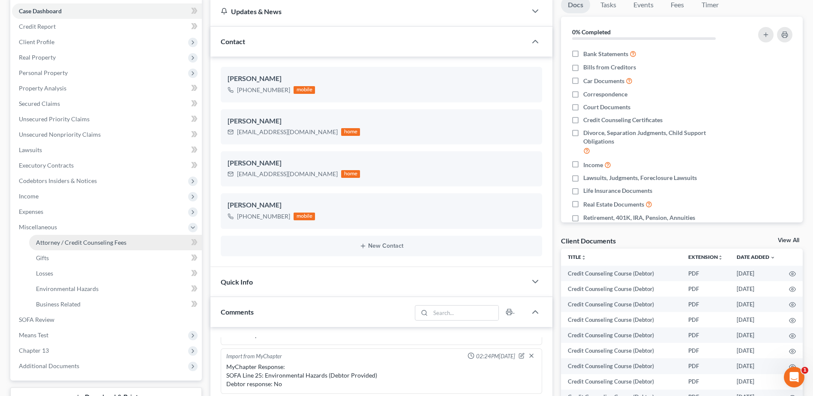
click at [55, 241] on span "Attorney / Credit Counseling Fees" at bounding box center [81, 242] width 90 height 7
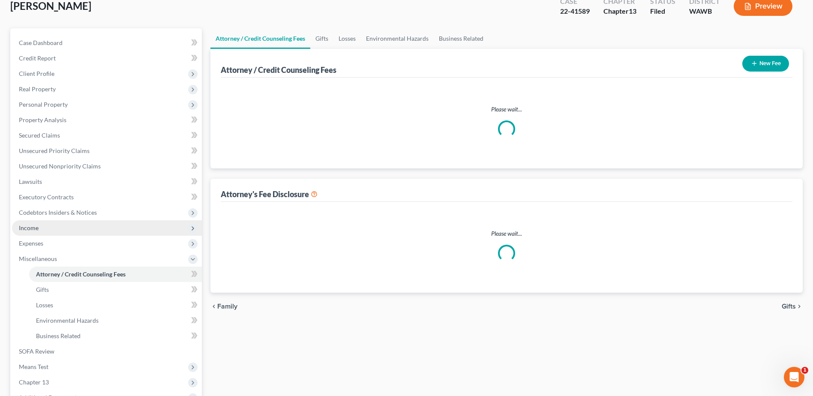
scroll to position [1, 0]
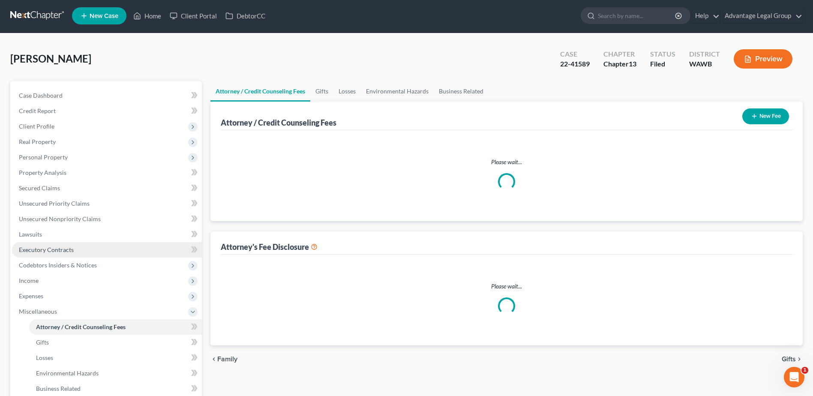
select select "0"
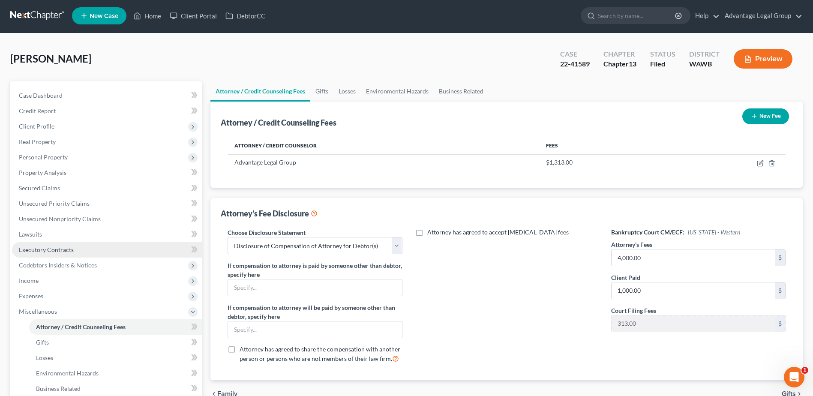
scroll to position [0, 0]
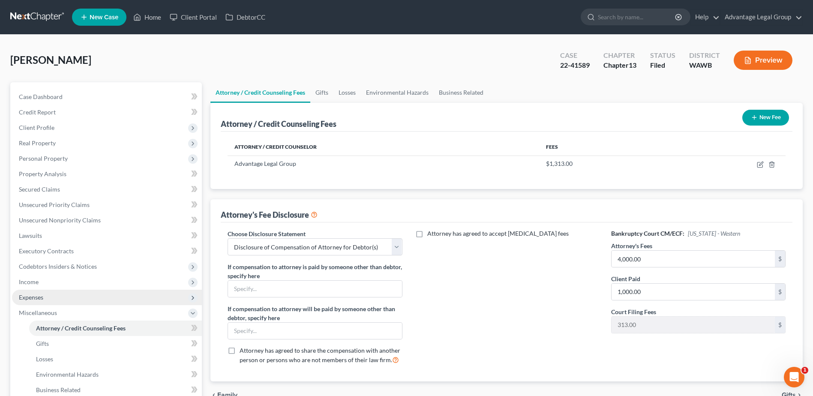
click at [27, 297] on span "Expenses" at bounding box center [31, 297] width 24 height 7
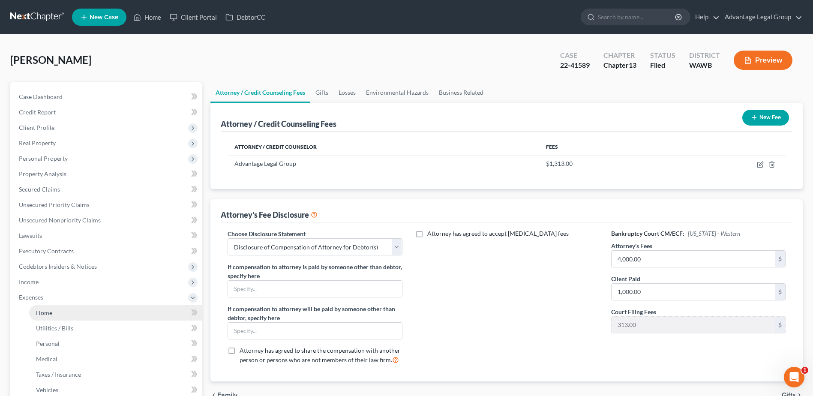
click at [38, 308] on link "Home" at bounding box center [115, 312] width 173 height 15
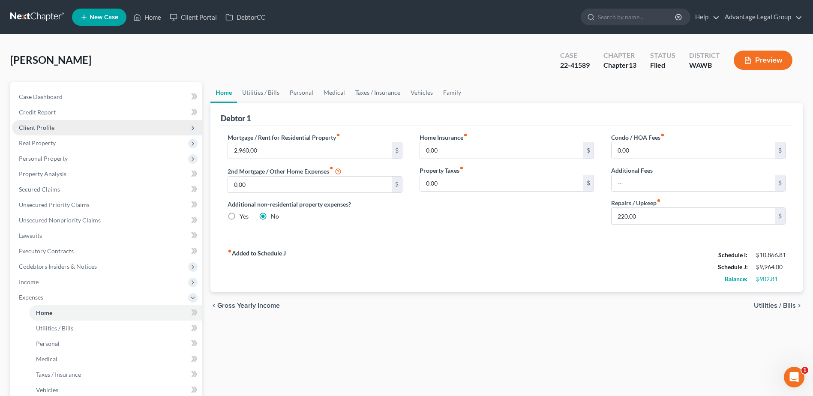
click at [27, 124] on span "Client Profile" at bounding box center [37, 127] width 36 height 7
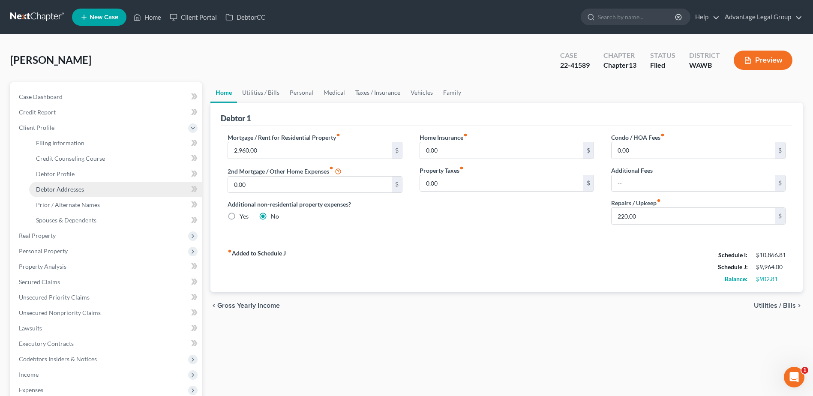
click at [60, 187] on span "Debtor Addresses" at bounding box center [60, 189] width 48 height 7
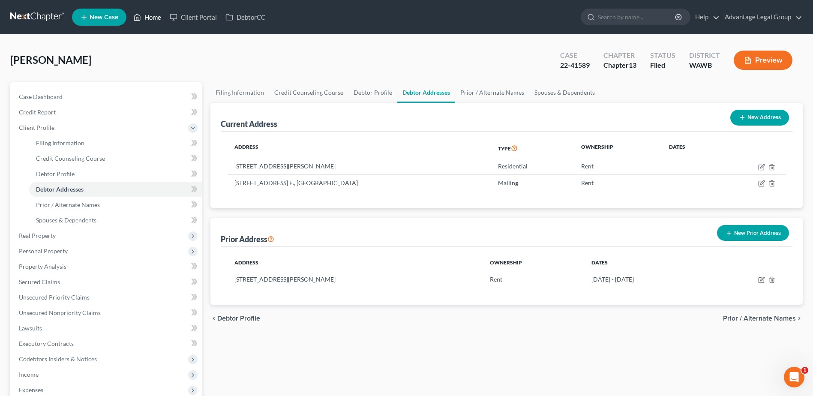
click at [150, 18] on link "Home" at bounding box center [147, 16] width 36 height 15
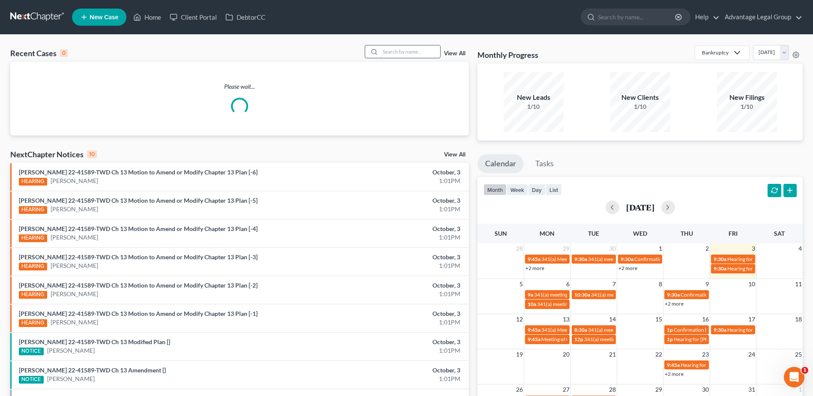
click at [388, 51] on input "search" at bounding box center [410, 51] width 60 height 12
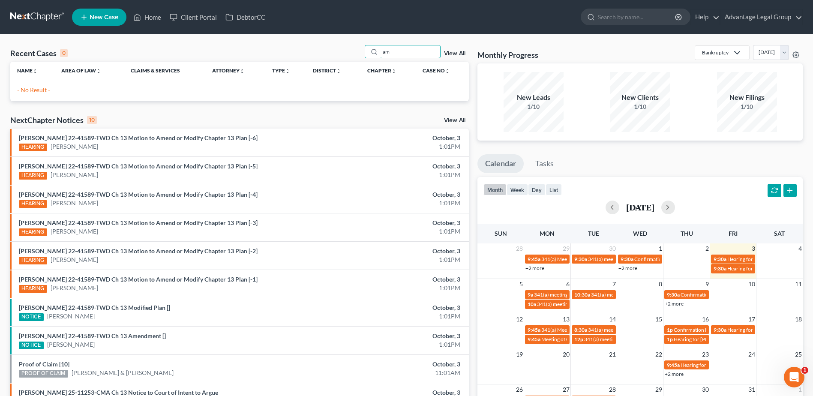
type input "a"
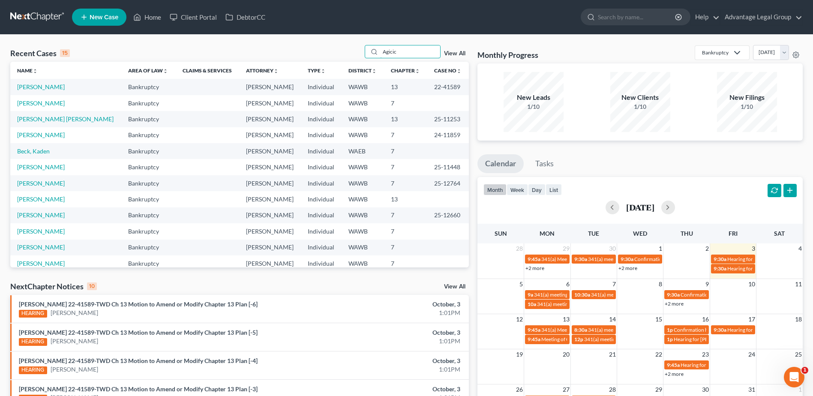
type input "Agicic"
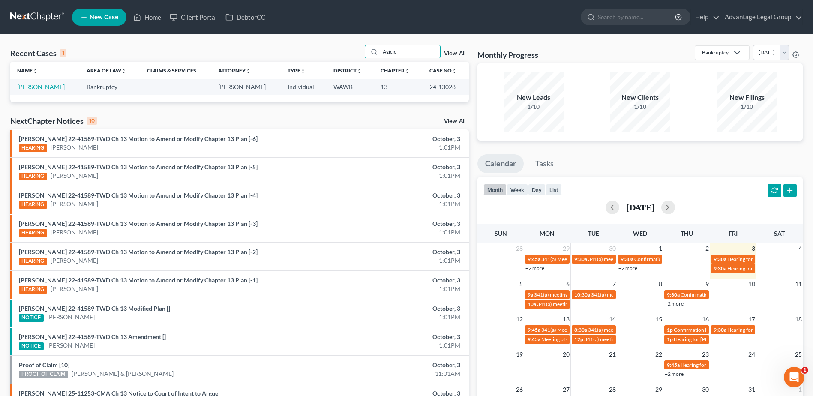
click at [38, 90] on link "Agicic, Almir" at bounding box center [41, 86] width 48 height 7
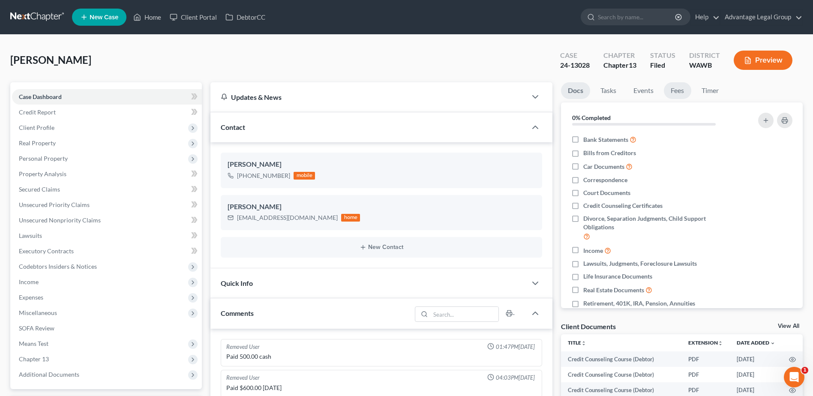
scroll to position [121, 0]
click at [679, 90] on link "Fees" at bounding box center [677, 90] width 27 height 17
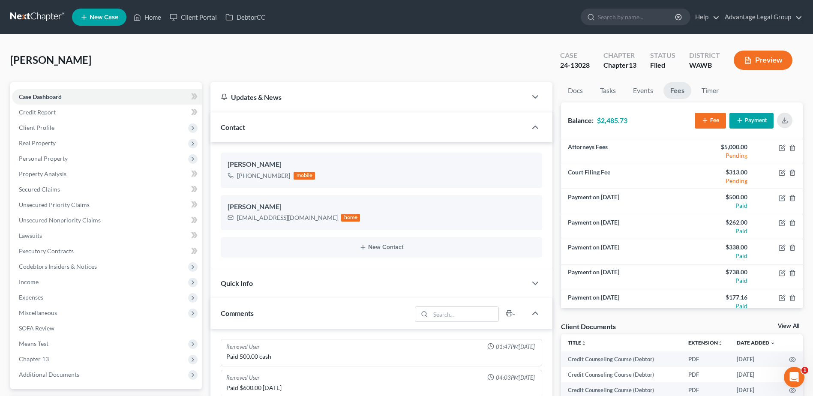
click at [750, 117] on button "Payment" at bounding box center [752, 121] width 44 height 16
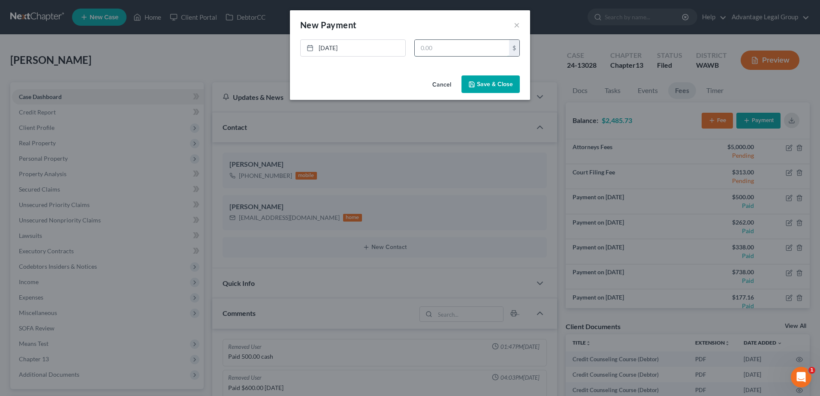
drag, startPoint x: 430, startPoint y: 49, endPoint x: 418, endPoint y: 44, distance: 13.1
click at [430, 48] on input "text" at bounding box center [462, 48] width 94 height 16
type input "273.33"
click at [493, 86] on button "Save & Close" at bounding box center [490, 84] width 58 height 18
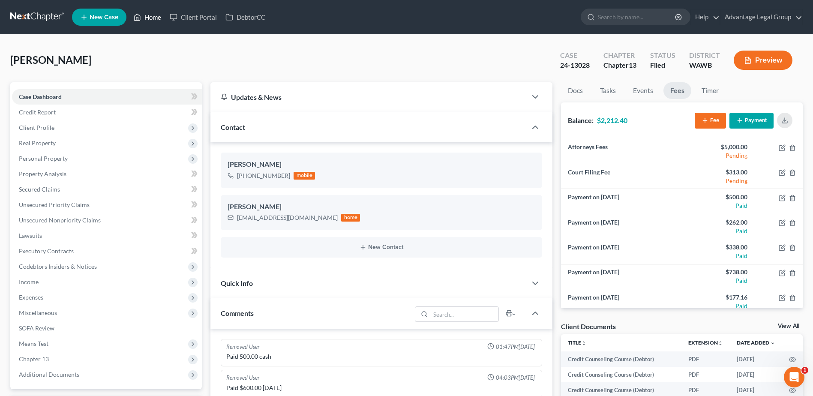
drag, startPoint x: 153, startPoint y: 18, endPoint x: 205, endPoint y: 80, distance: 80.6
click at [153, 18] on link "Home" at bounding box center [147, 16] width 36 height 15
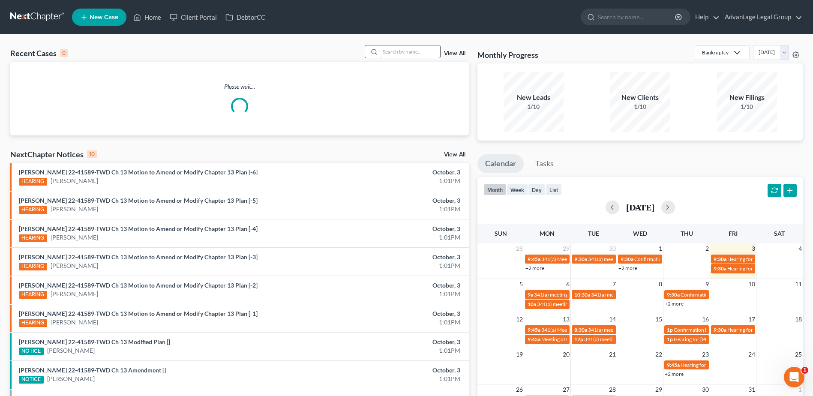
click at [391, 52] on input "search" at bounding box center [410, 51] width 60 height 12
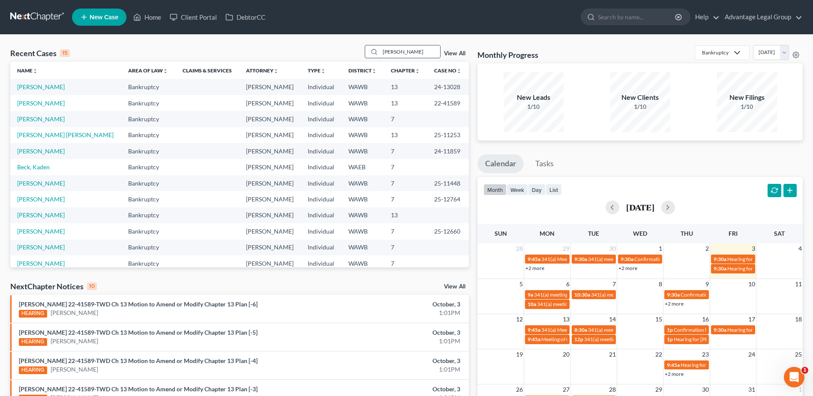
type input "Edgar"
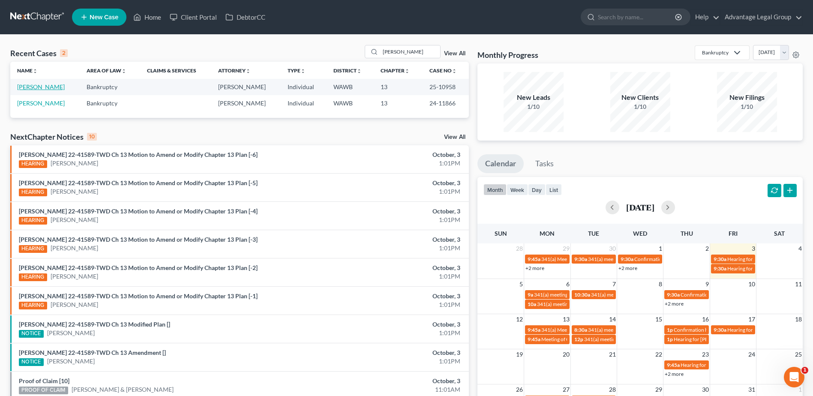
click at [43, 87] on link "Smith, Gordon" at bounding box center [41, 86] width 48 height 7
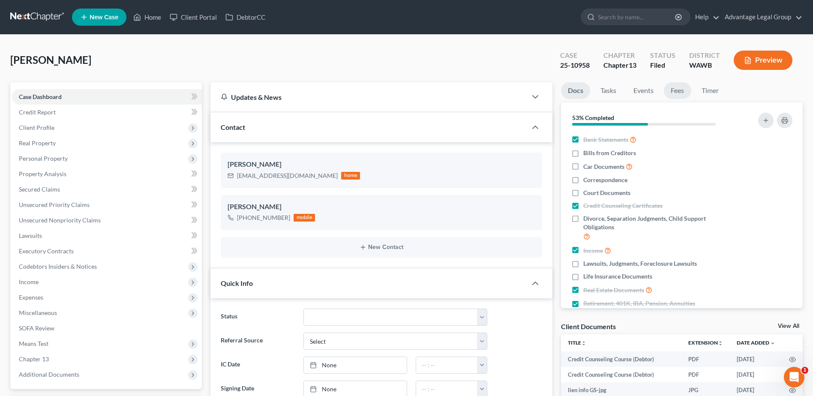
scroll to position [668, 0]
click at [680, 90] on link "Fees" at bounding box center [677, 90] width 27 height 17
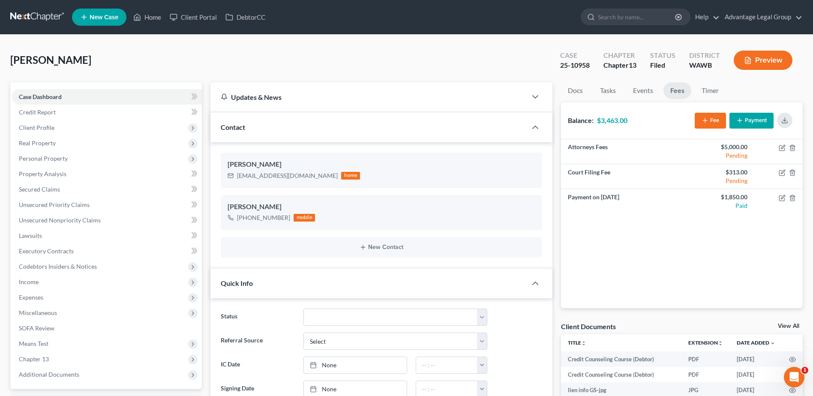
click at [743, 120] on icon "button" at bounding box center [740, 120] width 7 height 7
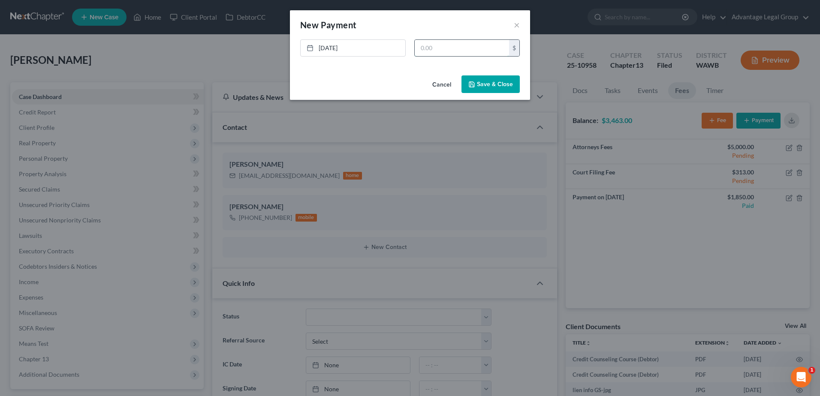
click at [433, 54] on input "text" at bounding box center [462, 48] width 94 height 16
type input "3,463.00"
click at [490, 88] on button "Save & Close" at bounding box center [490, 84] width 58 height 18
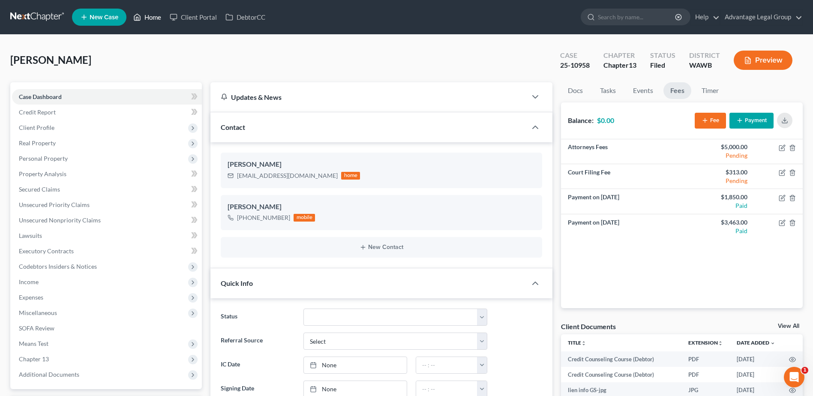
drag, startPoint x: 157, startPoint y: 17, endPoint x: 215, endPoint y: 39, distance: 62.7
click at [157, 17] on link "Home" at bounding box center [147, 16] width 36 height 15
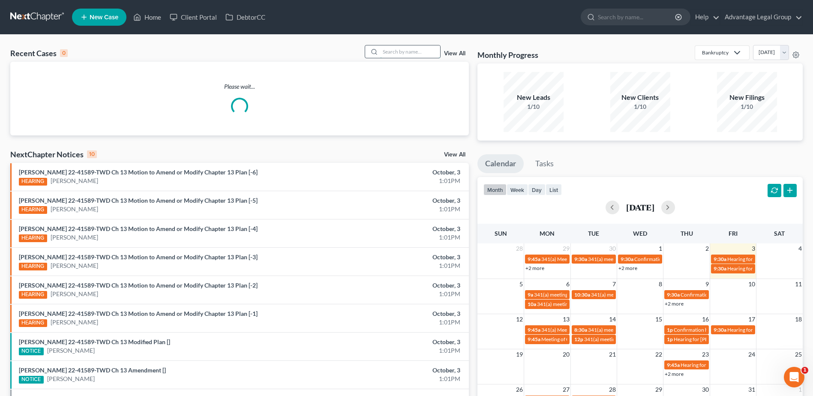
click at [389, 52] on input "search" at bounding box center [410, 51] width 60 height 12
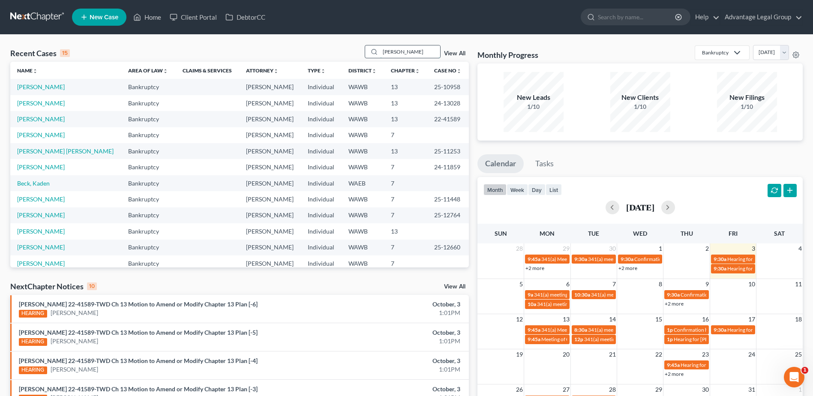
type input "Ryan"
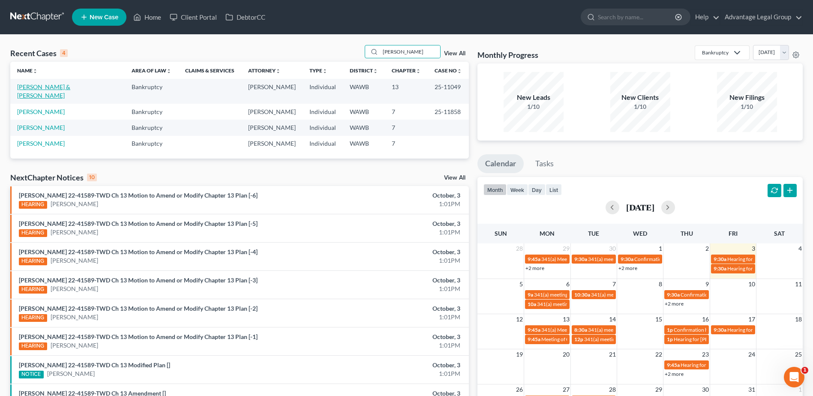
click at [34, 90] on link "Ryan, Sean & Deborah" at bounding box center [43, 91] width 53 height 16
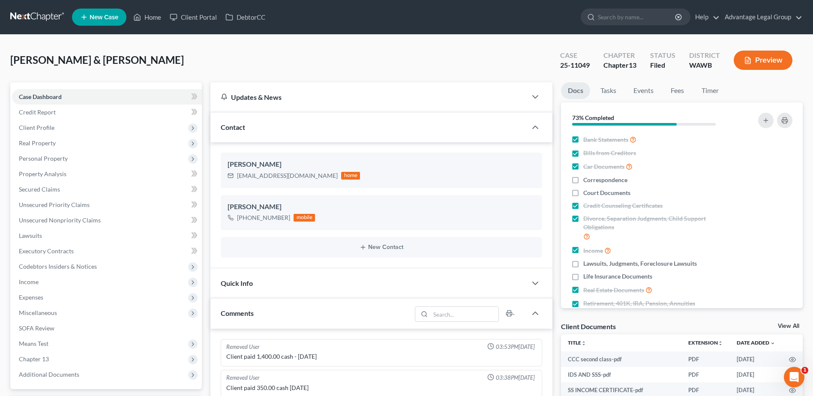
scroll to position [51, 0]
click at [680, 93] on link "Fees" at bounding box center [677, 90] width 27 height 17
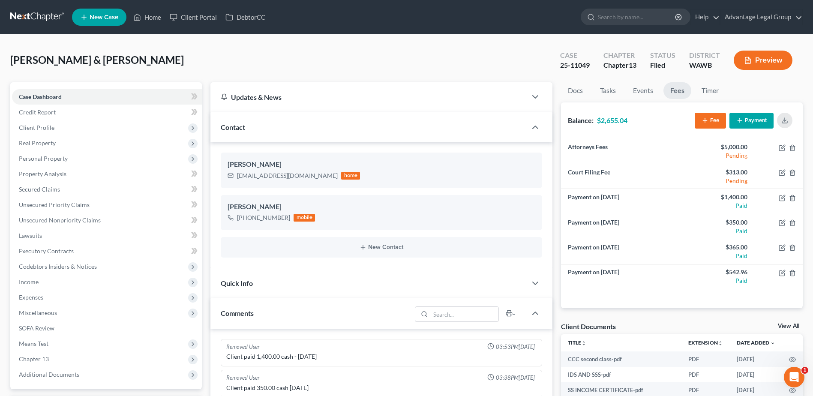
click at [746, 120] on button "Payment" at bounding box center [752, 121] width 44 height 16
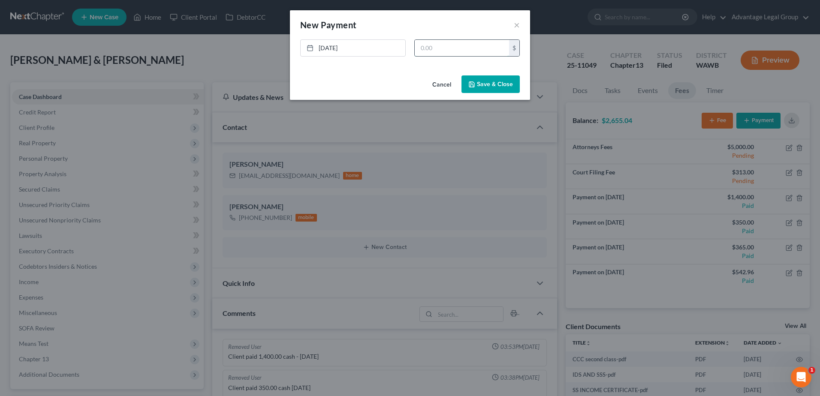
click at [430, 49] on input "text" at bounding box center [462, 48] width 94 height 16
type input "589.21"
click at [484, 86] on button "Save & Close" at bounding box center [490, 84] width 58 height 18
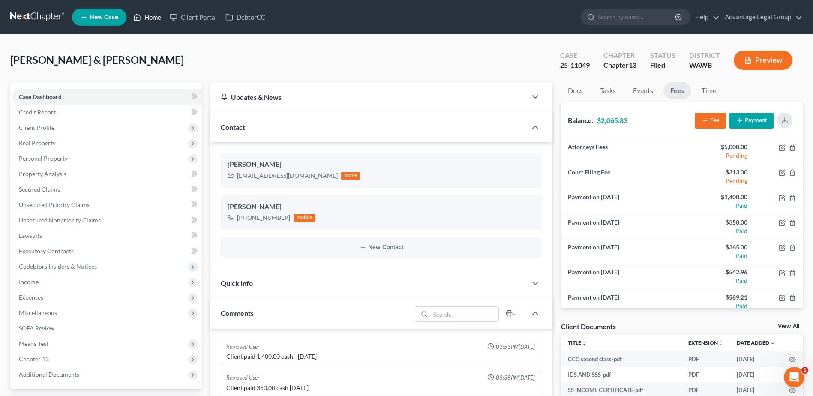
click at [153, 15] on link "Home" at bounding box center [147, 16] width 36 height 15
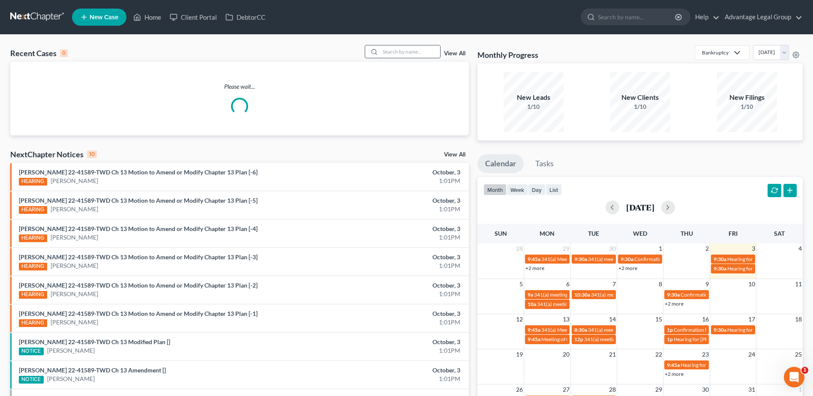
click at [391, 50] on input "search" at bounding box center [410, 51] width 60 height 12
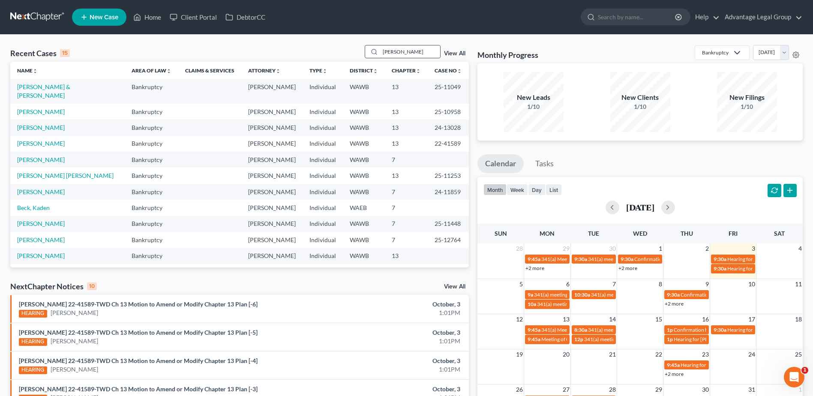
type input "reyes"
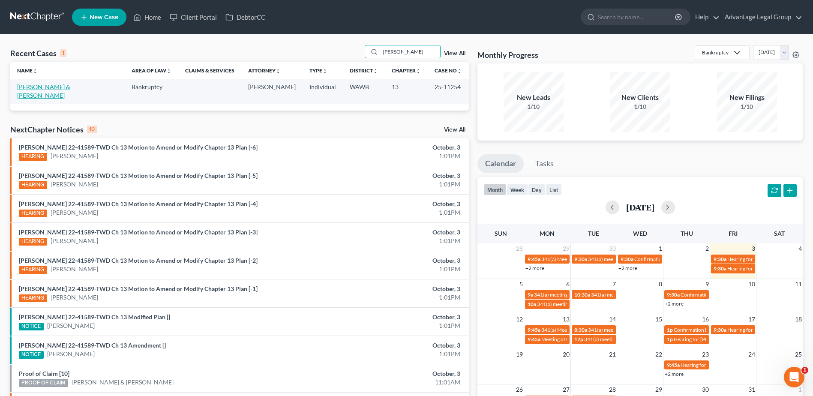
click at [70, 87] on link "Reyes, Leslie & John-Vincent" at bounding box center [43, 91] width 53 height 16
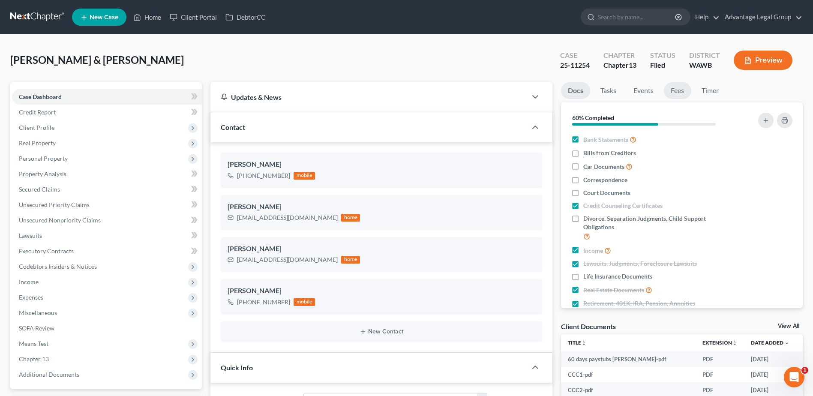
scroll to position [278, 0]
click at [678, 89] on link "Fees" at bounding box center [677, 90] width 27 height 17
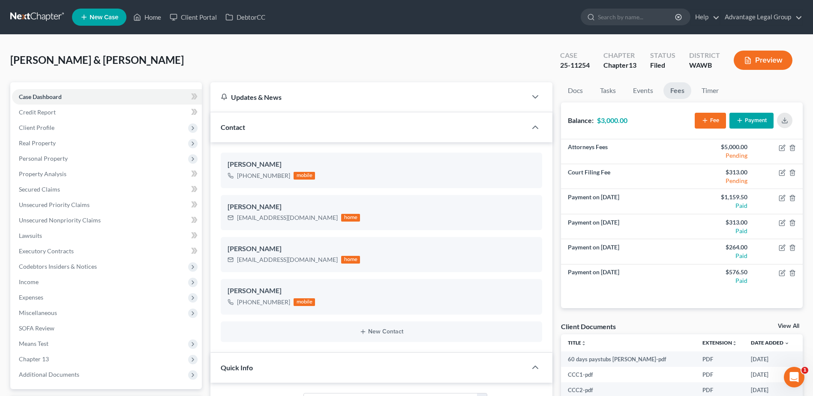
click at [748, 118] on button "Payment" at bounding box center [752, 121] width 44 height 16
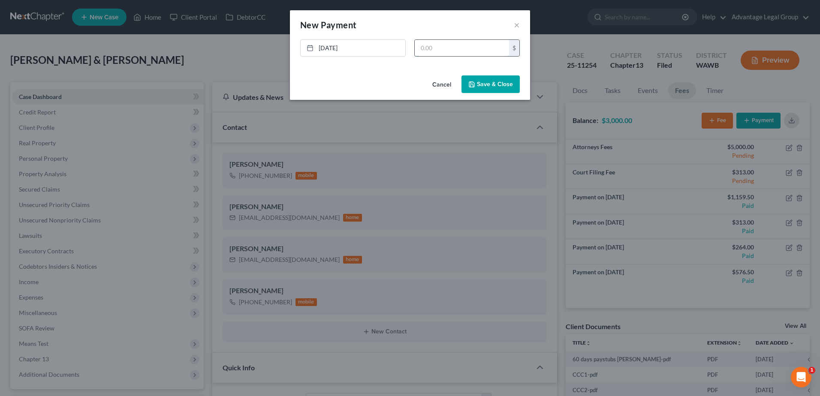
click at [438, 49] on input "text" at bounding box center [462, 48] width 94 height 16
type input "2,842.96"
click at [485, 87] on button "Save & Close" at bounding box center [490, 84] width 58 height 18
